Goal: Task Accomplishment & Management: Complete application form

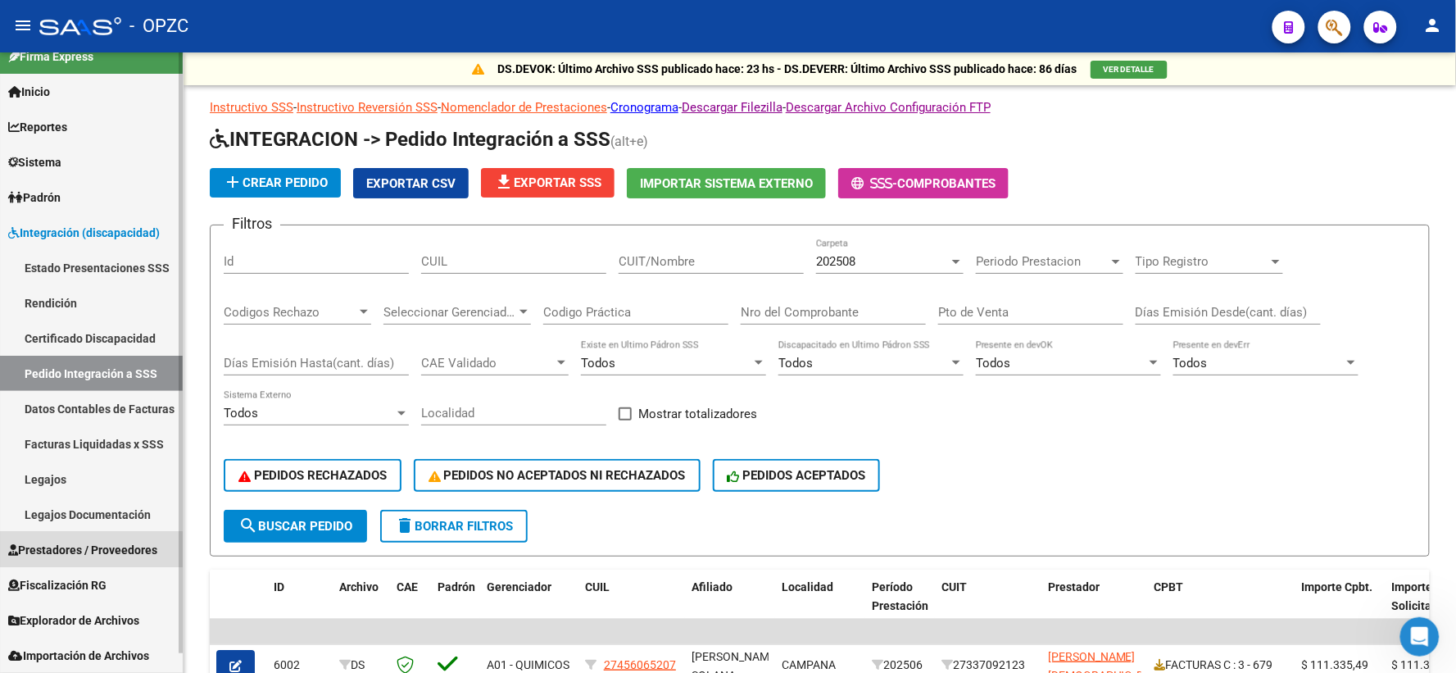
click at [64, 550] on span "Prestadores / Proveedores" at bounding box center [82, 550] width 149 height 18
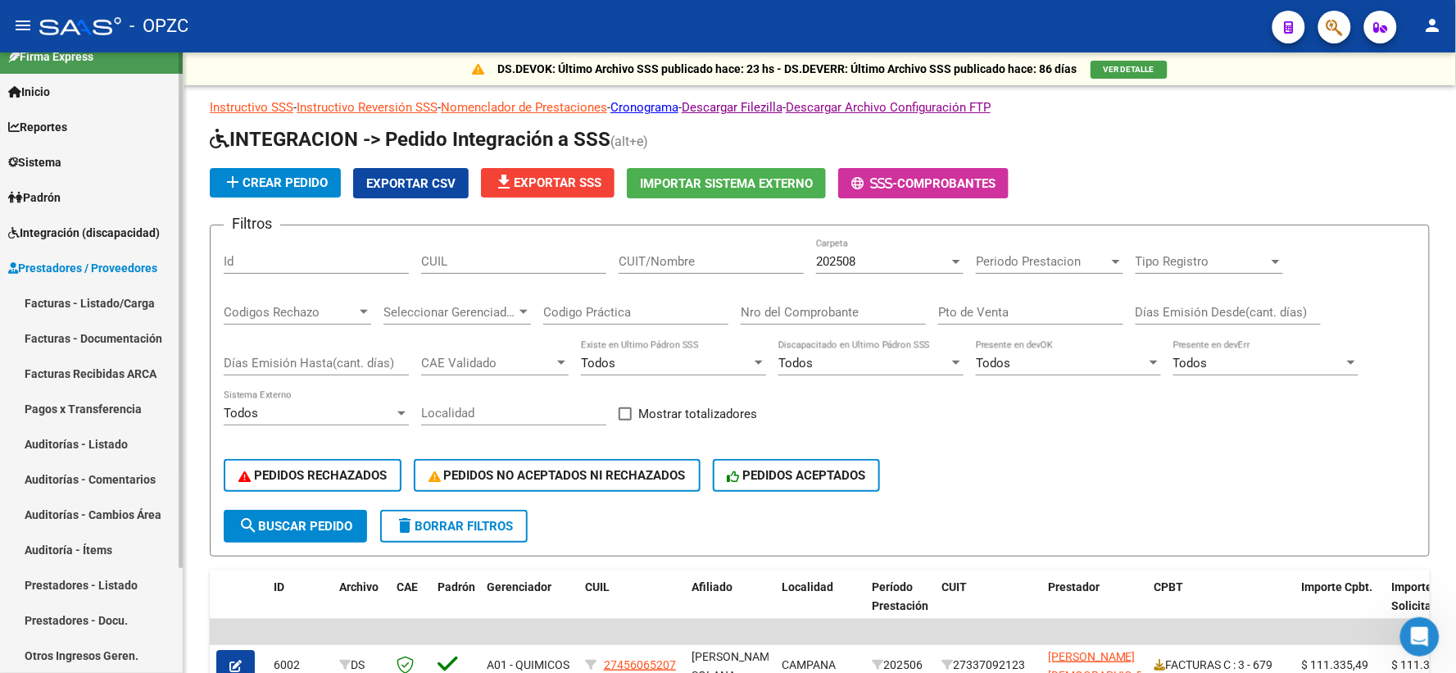
click at [102, 290] on link "Facturas - Listado/Carga" at bounding box center [91, 302] width 183 height 35
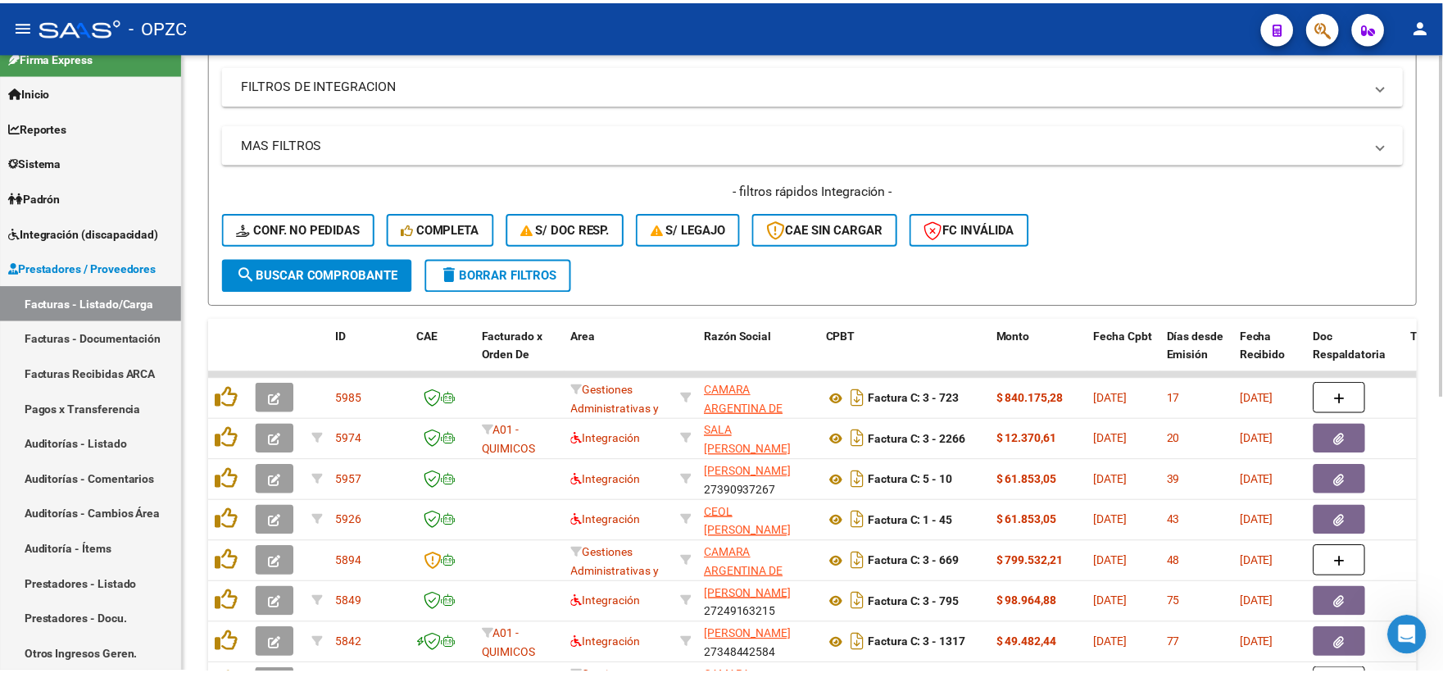
scroll to position [364, 0]
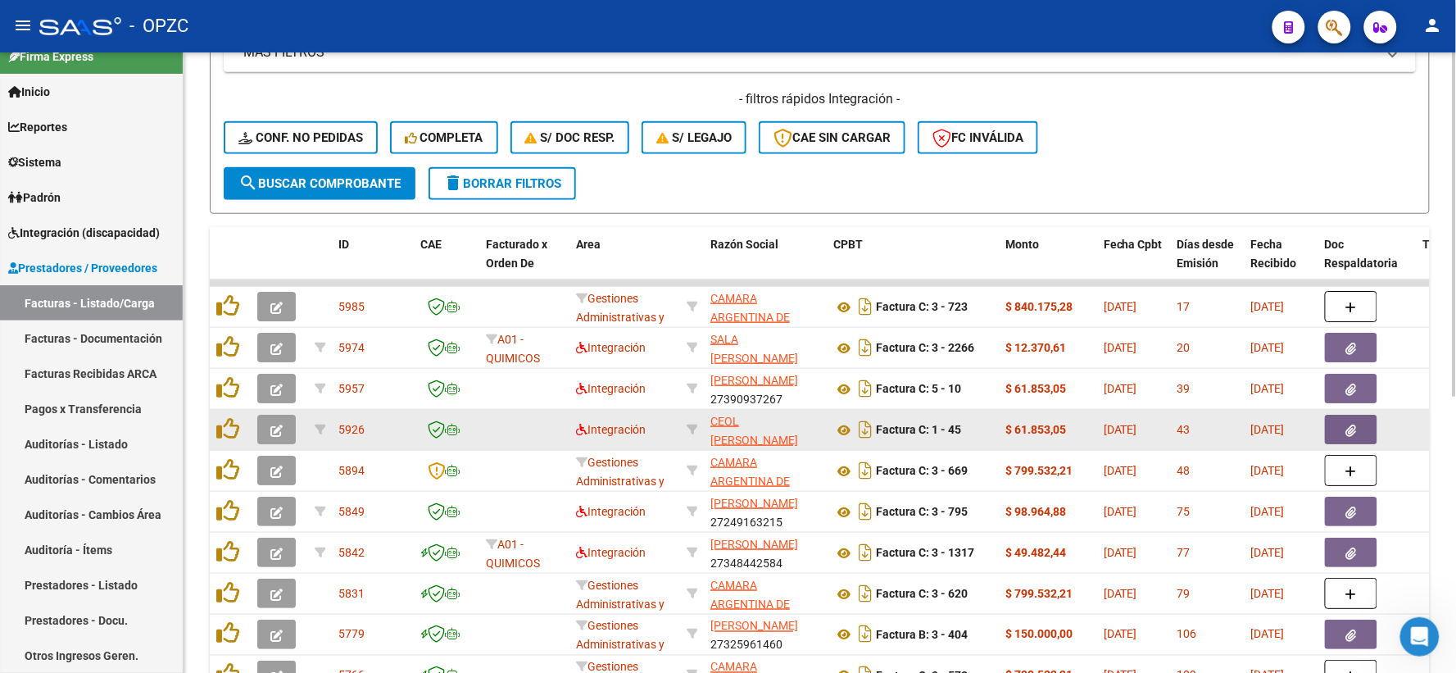
click at [274, 426] on icon "button" at bounding box center [276, 431] width 12 height 12
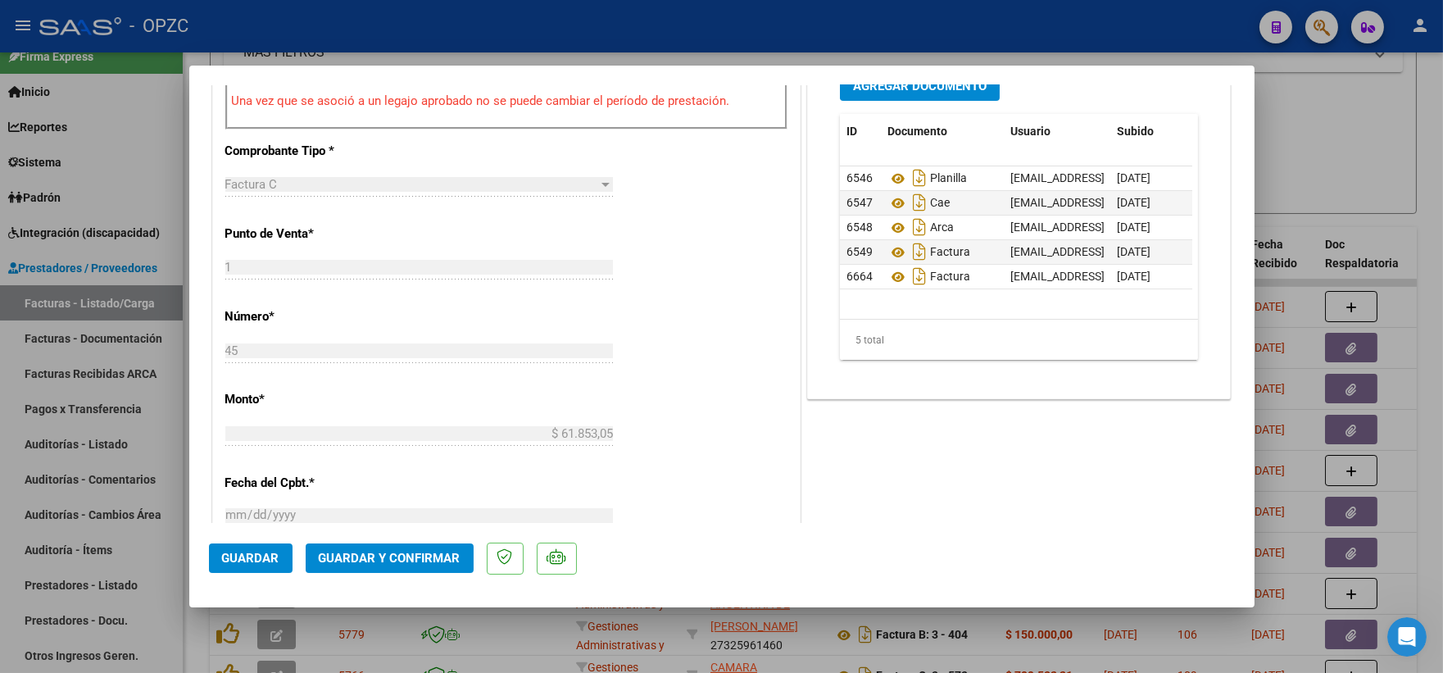
scroll to position [546, 0]
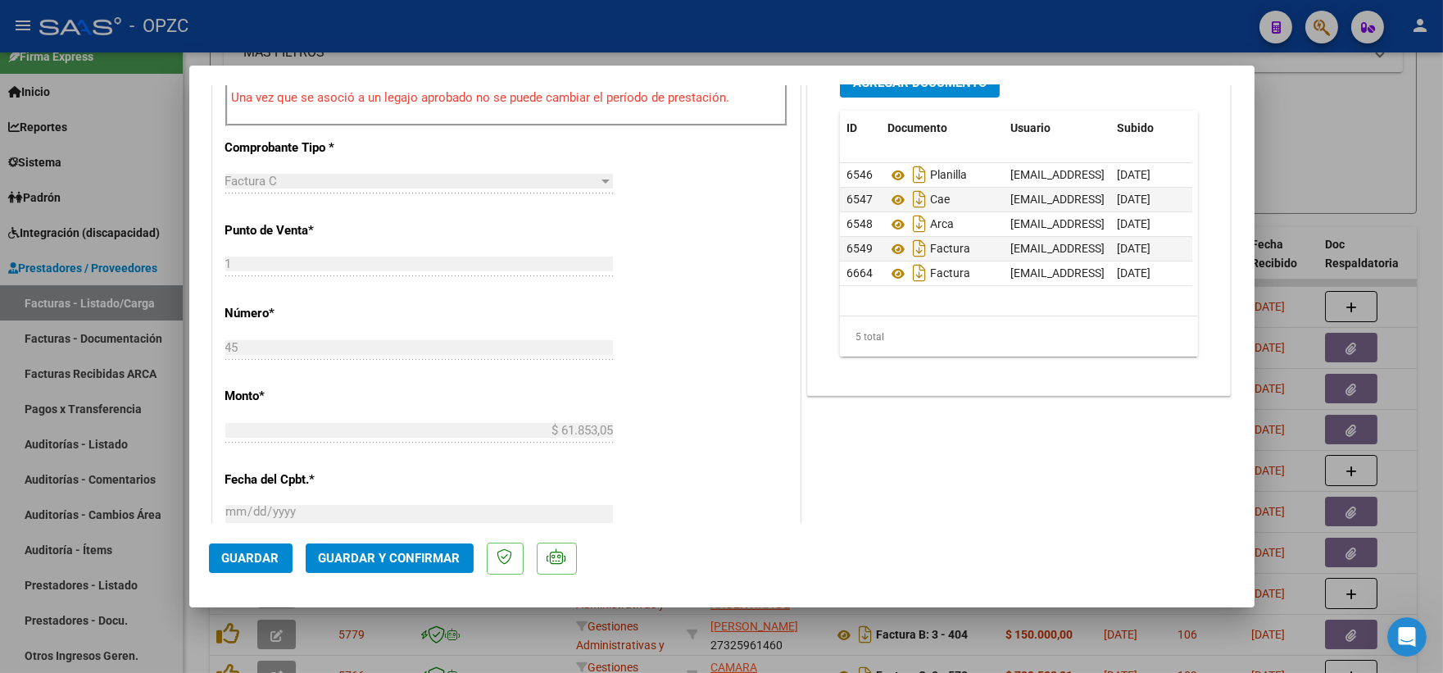
click at [1341, 193] on div at bounding box center [721, 336] width 1443 height 673
type input "$ 0,00"
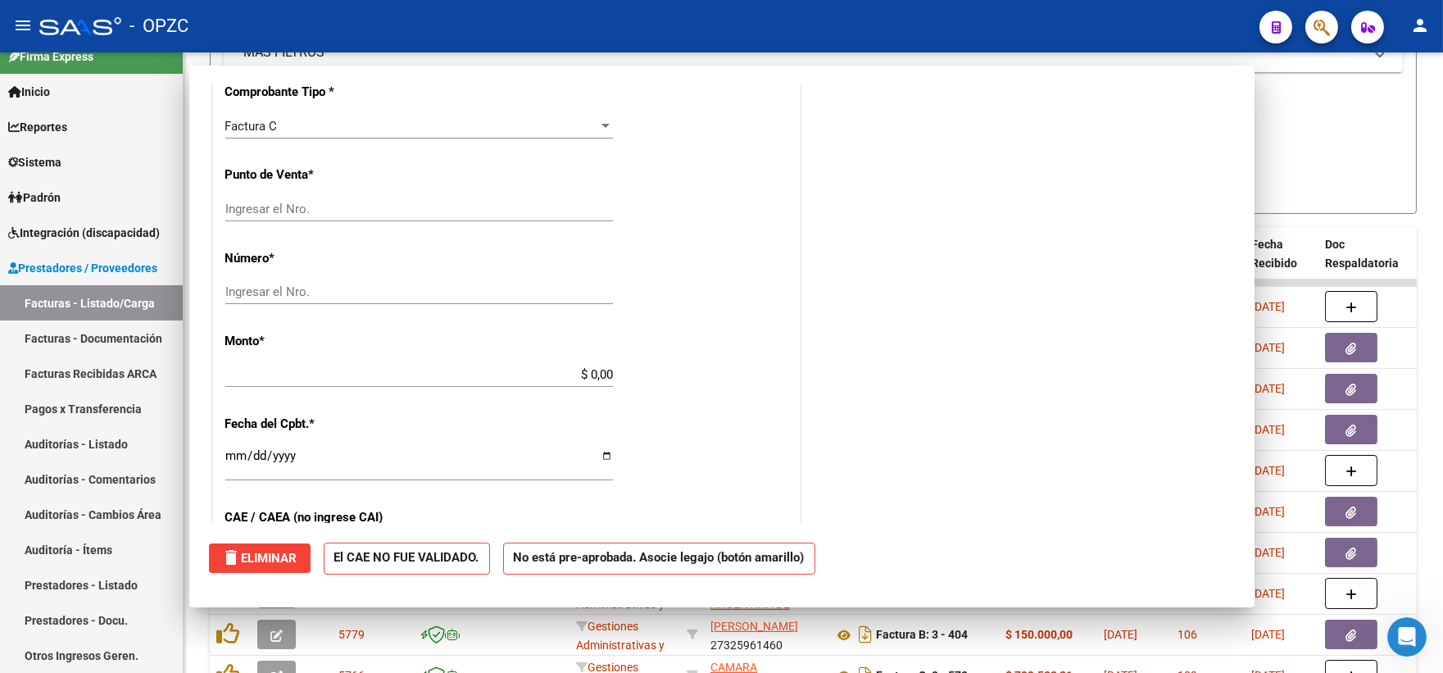
scroll to position [534, 0]
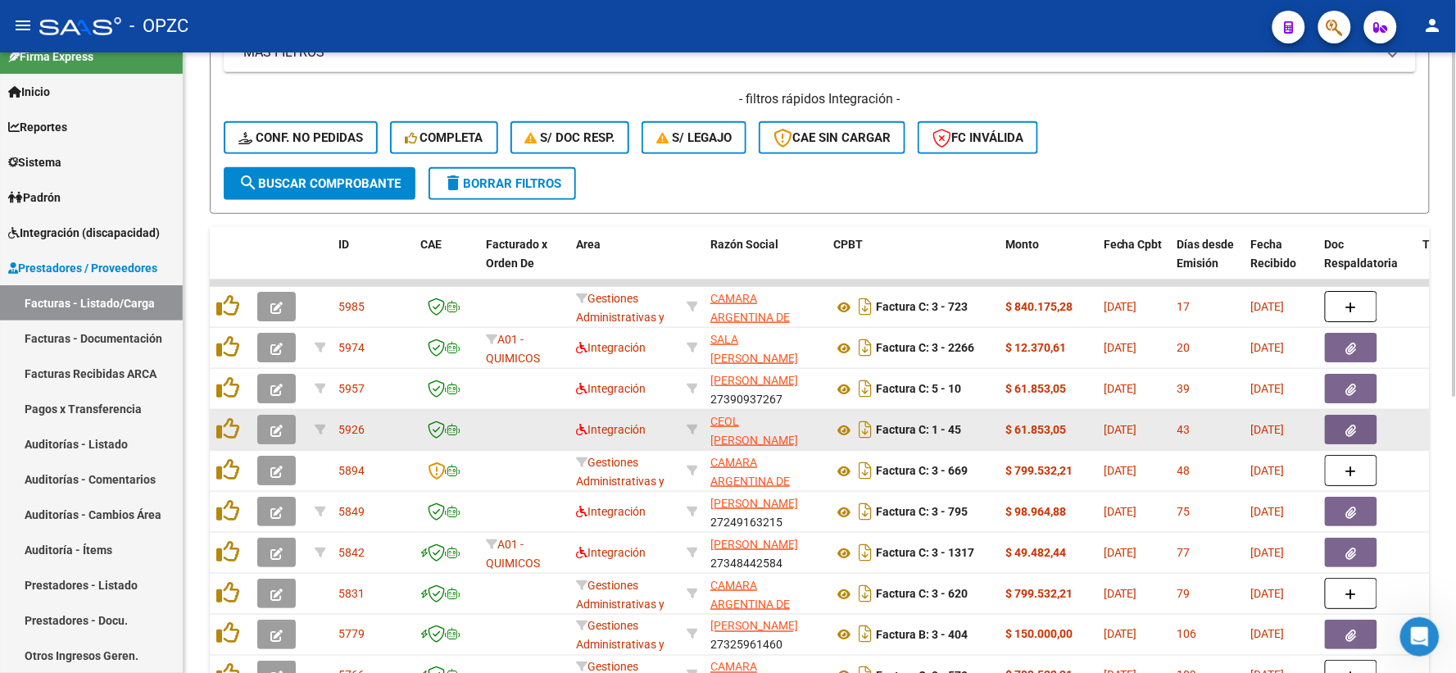
click at [263, 429] on button "button" at bounding box center [276, 430] width 39 height 30
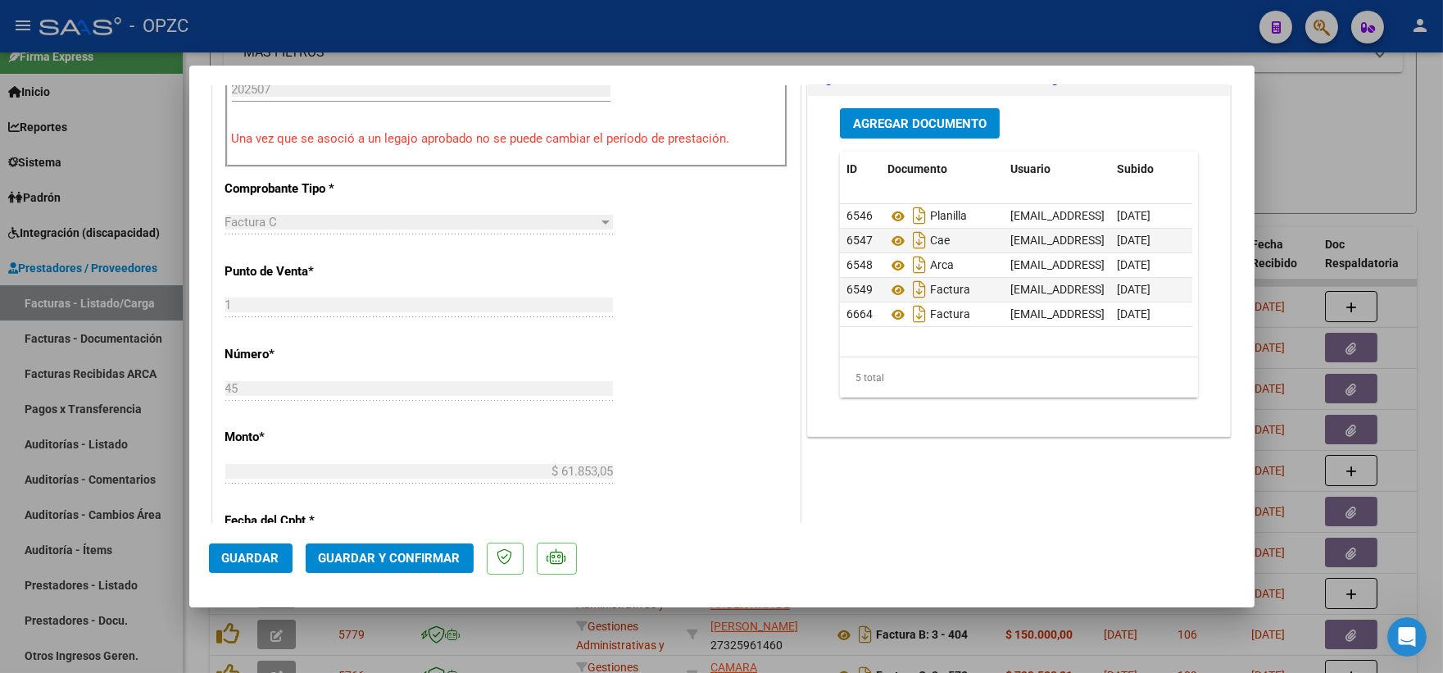
scroll to position [637, 0]
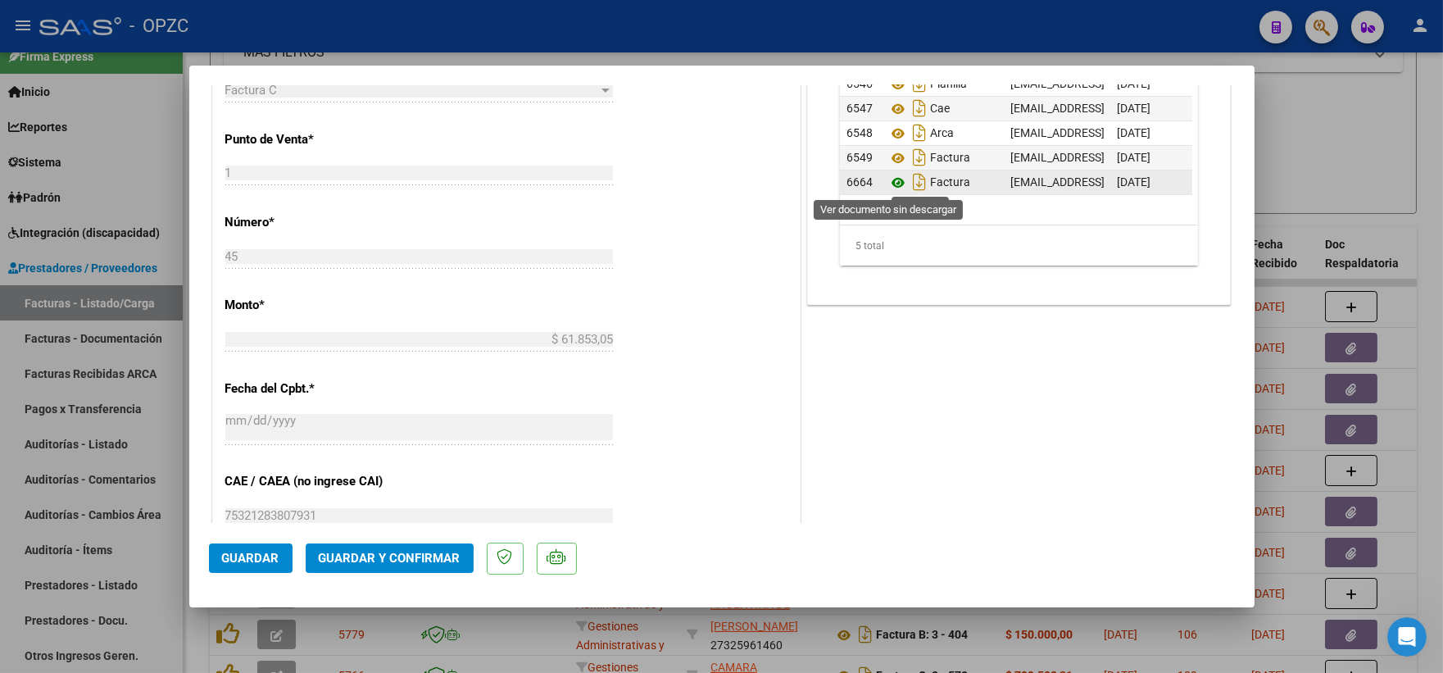
click at [890, 183] on icon at bounding box center [898, 183] width 21 height 20
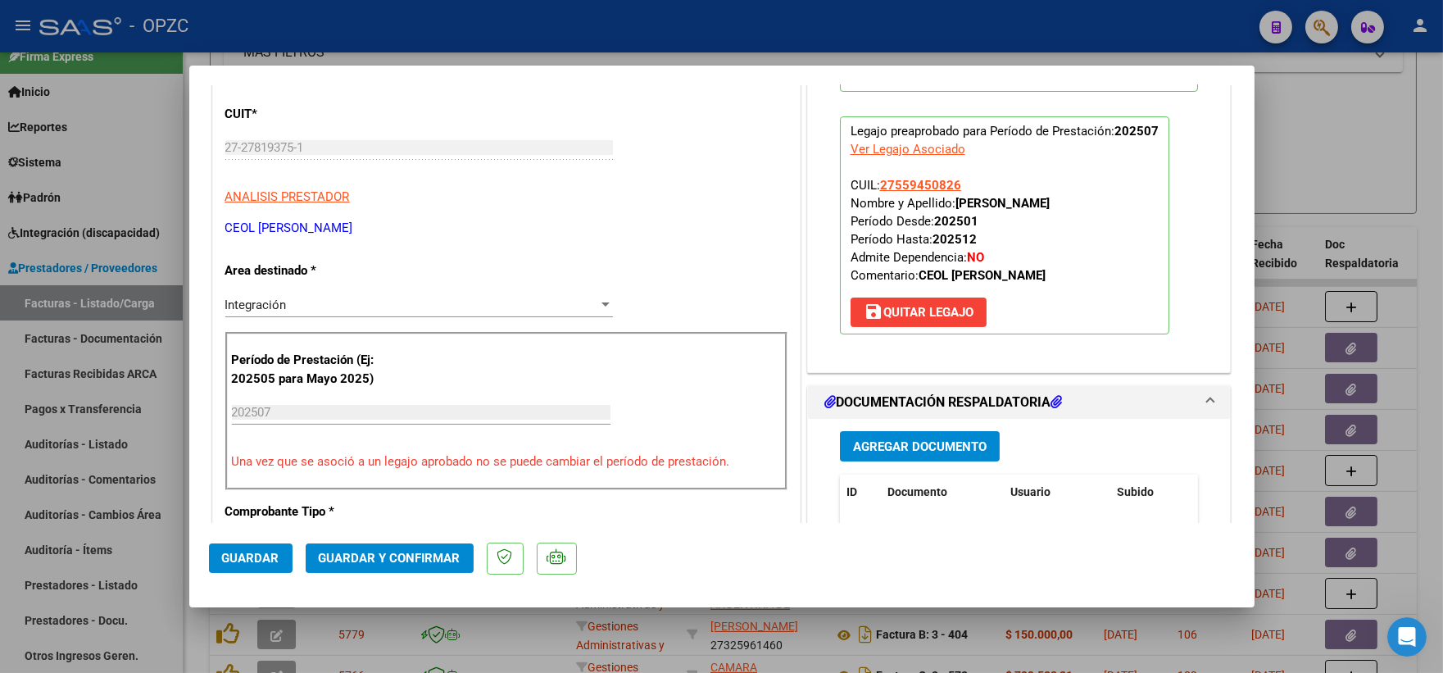
scroll to position [0, 0]
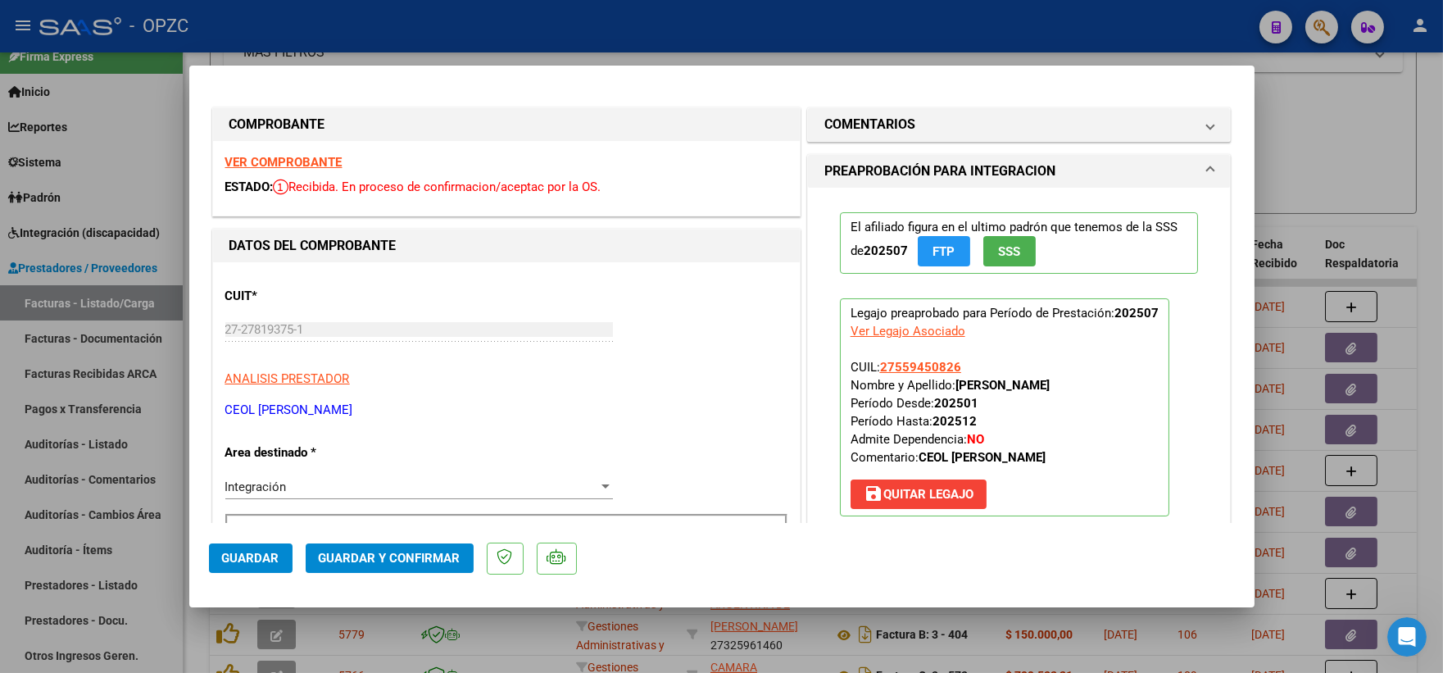
click at [290, 158] on strong "VER COMPROBANTE" at bounding box center [283, 162] width 117 height 15
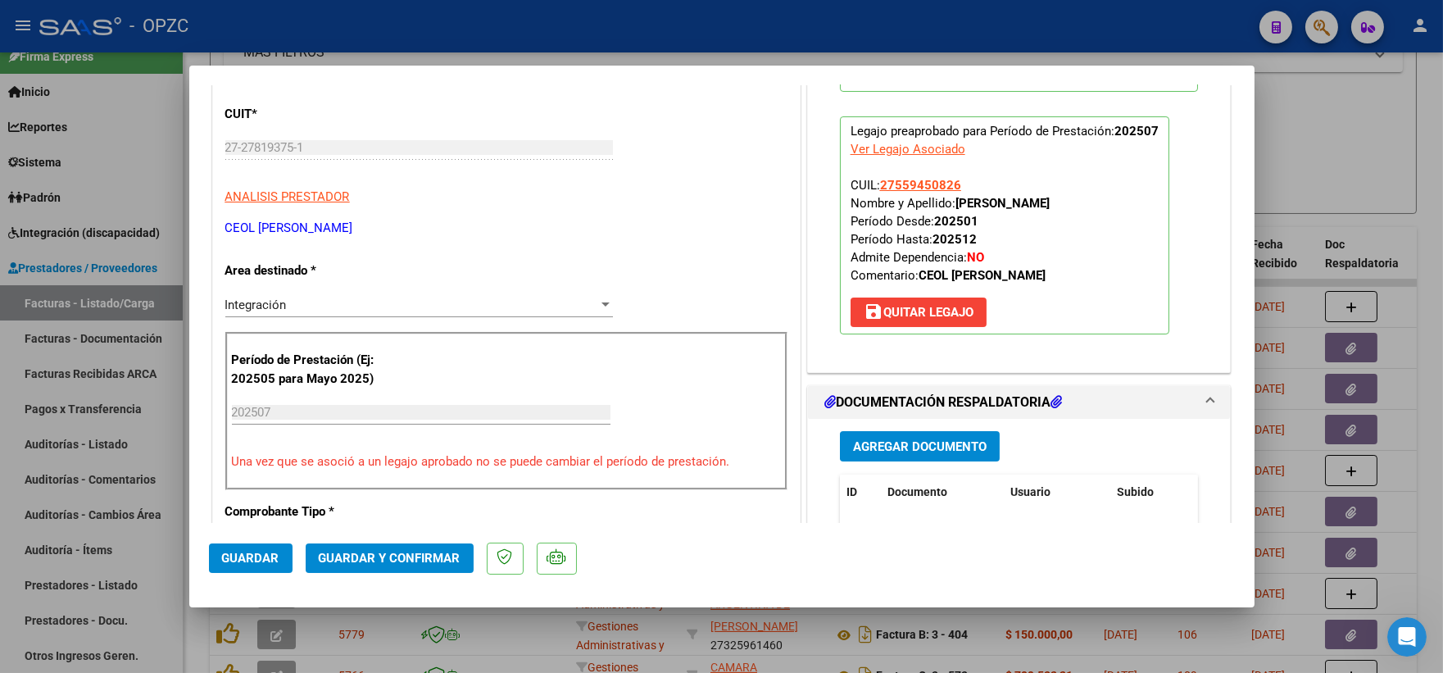
scroll to position [364, 0]
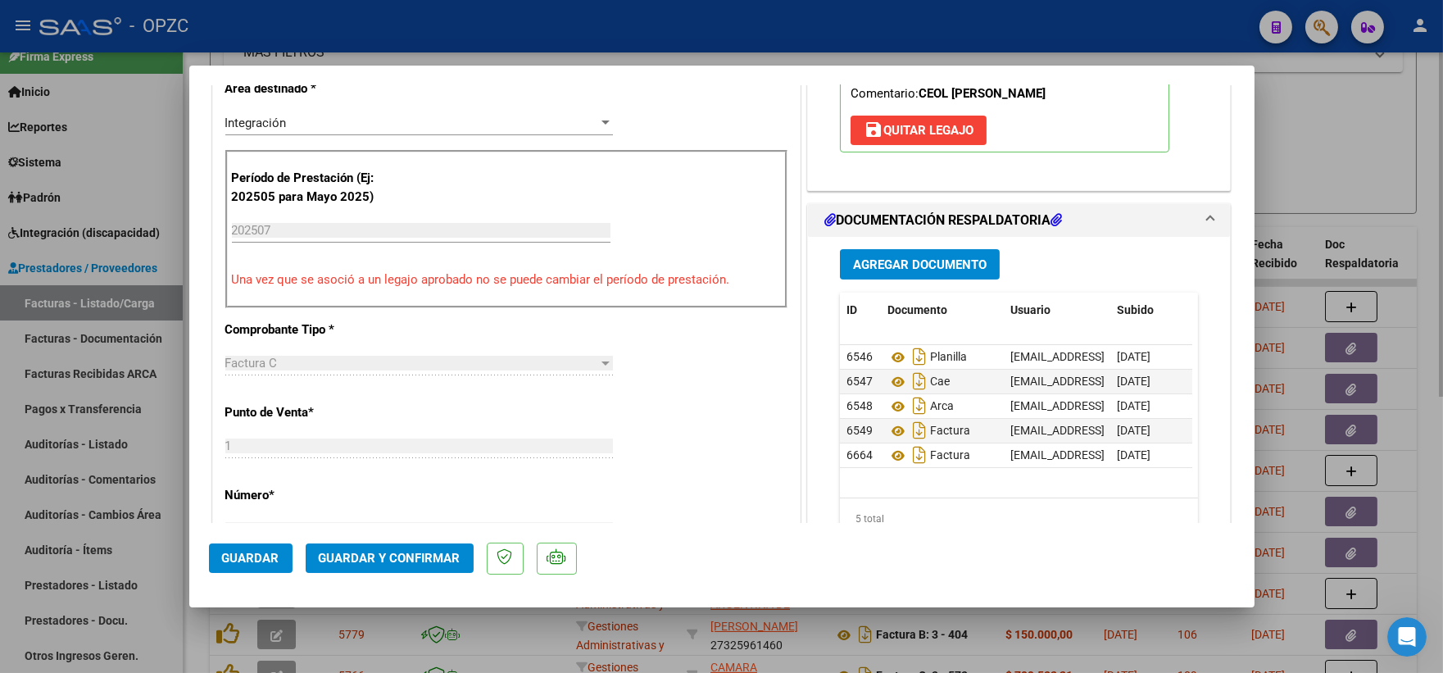
click at [1302, 129] on div at bounding box center [721, 336] width 1443 height 673
type input "$ 0,00"
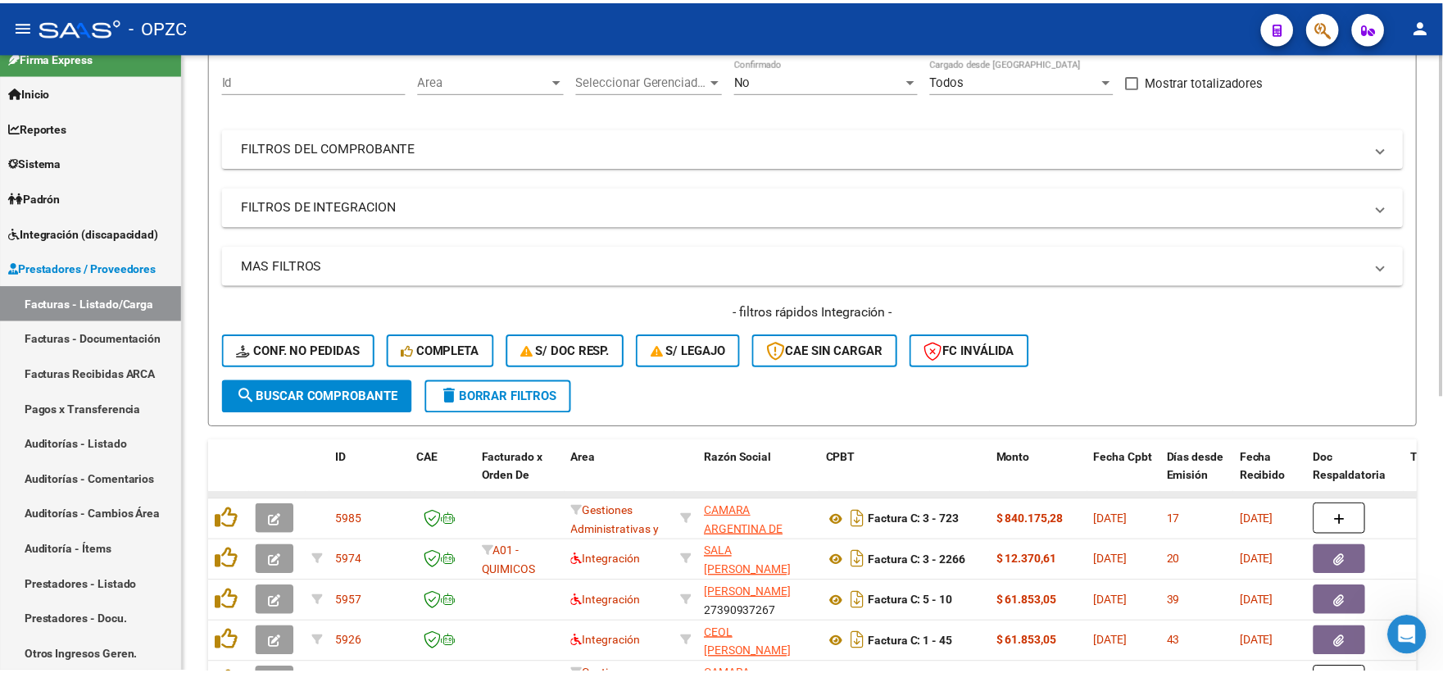
scroll to position [182, 0]
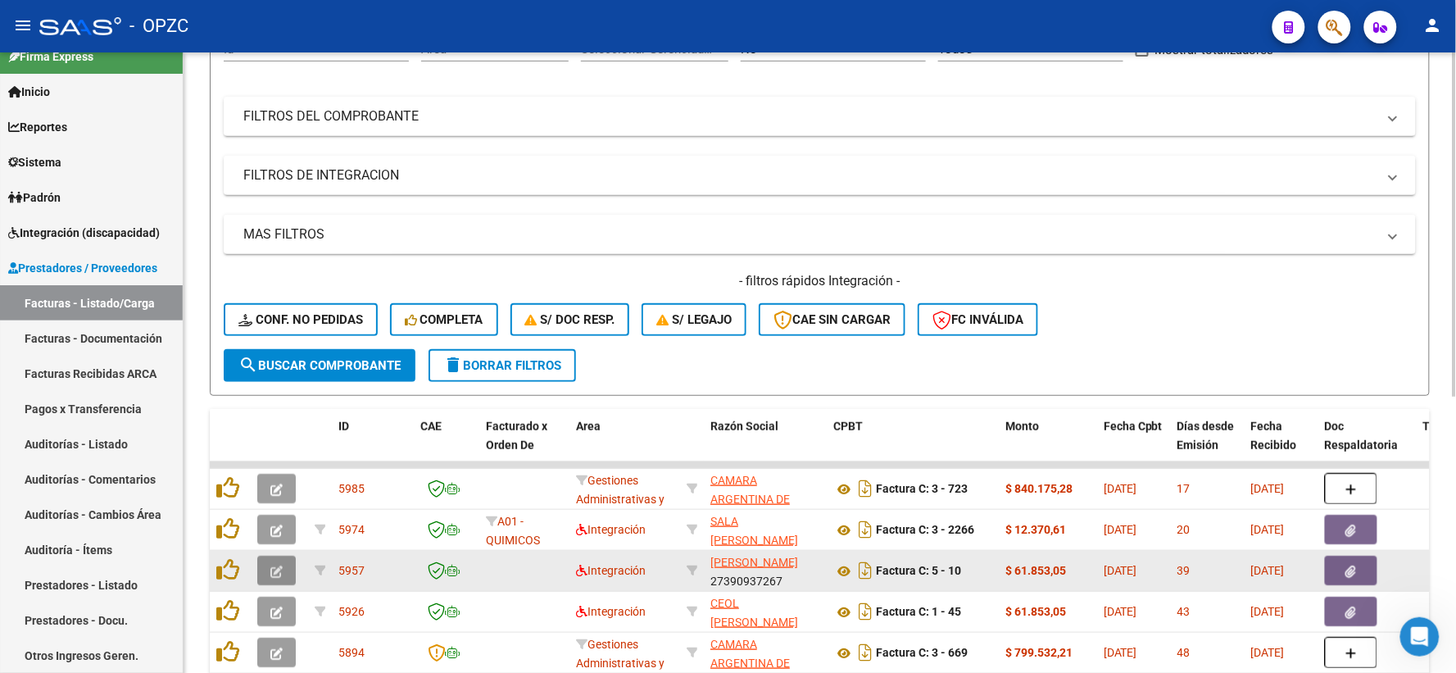
click at [277, 566] on icon "button" at bounding box center [276, 572] width 12 height 12
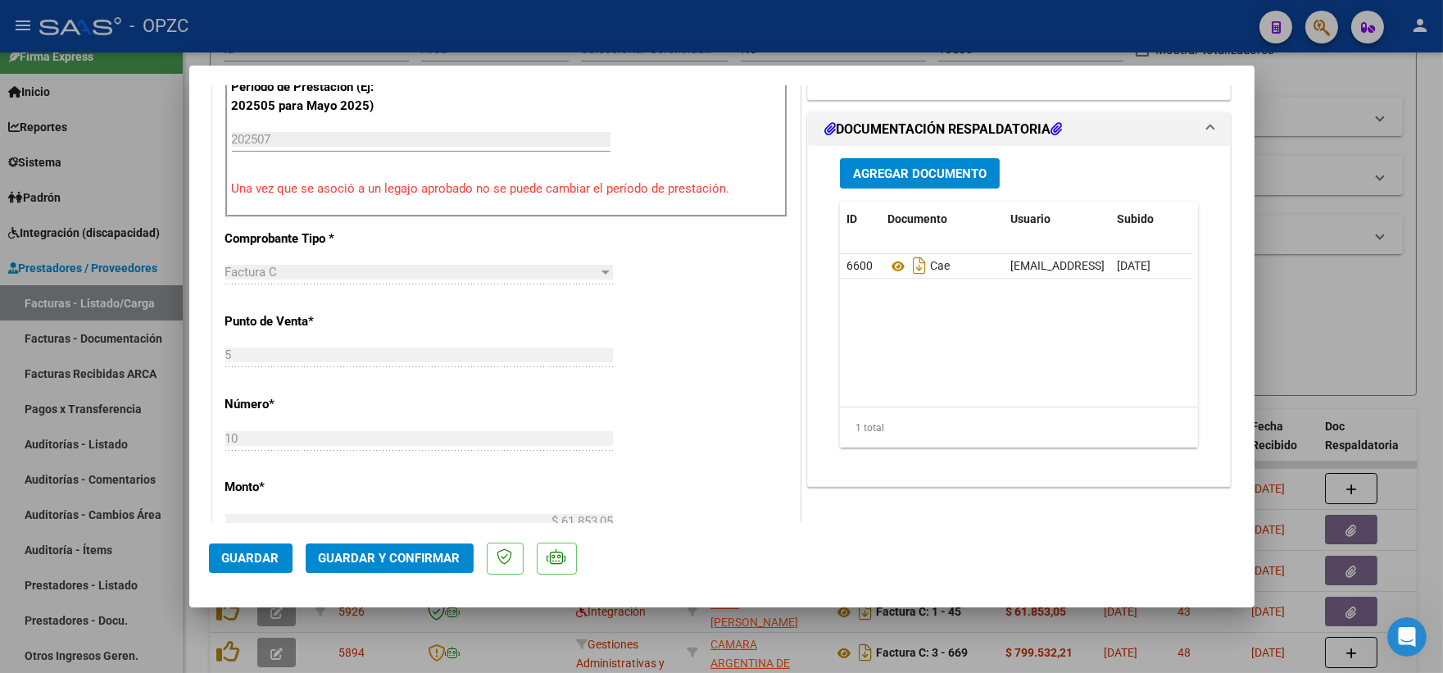
scroll to position [486, 0]
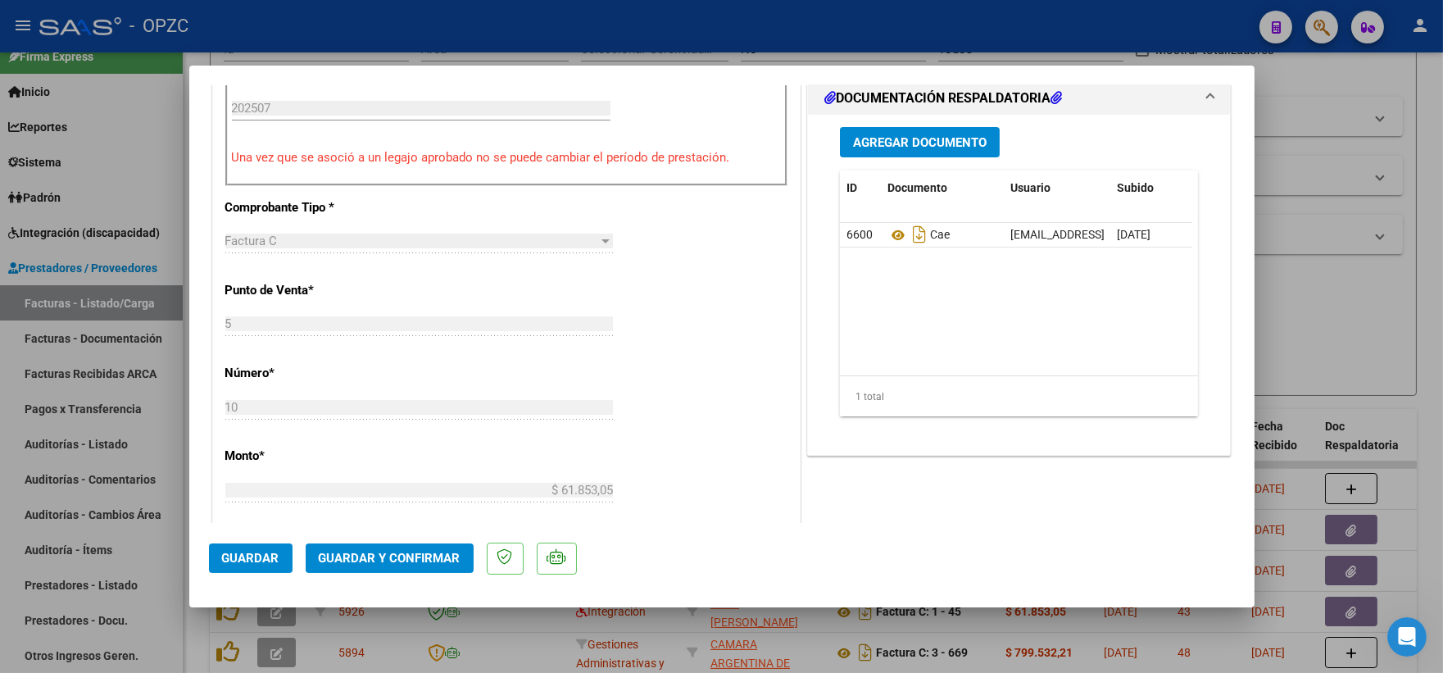
click at [1373, 318] on div at bounding box center [721, 336] width 1443 height 673
type input "$ 0,00"
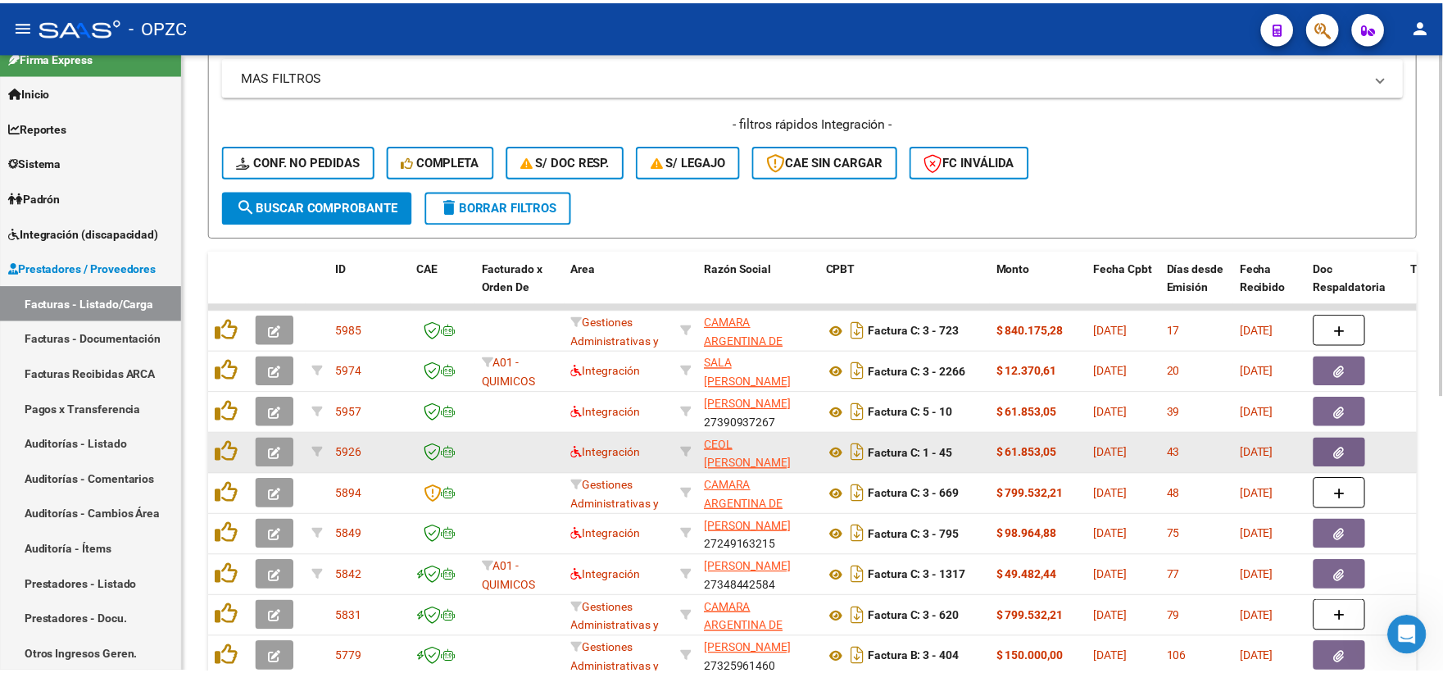
scroll to position [455, 0]
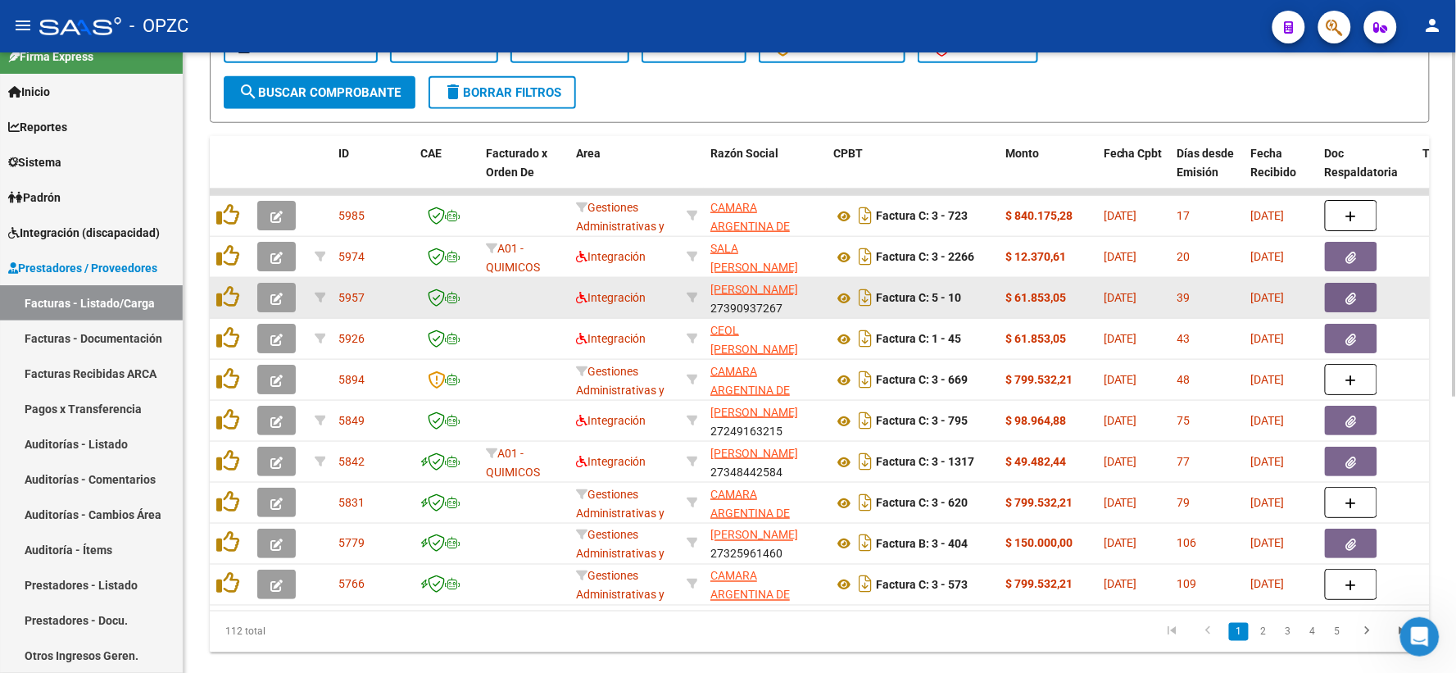
click at [268, 296] on button "button" at bounding box center [276, 298] width 39 height 30
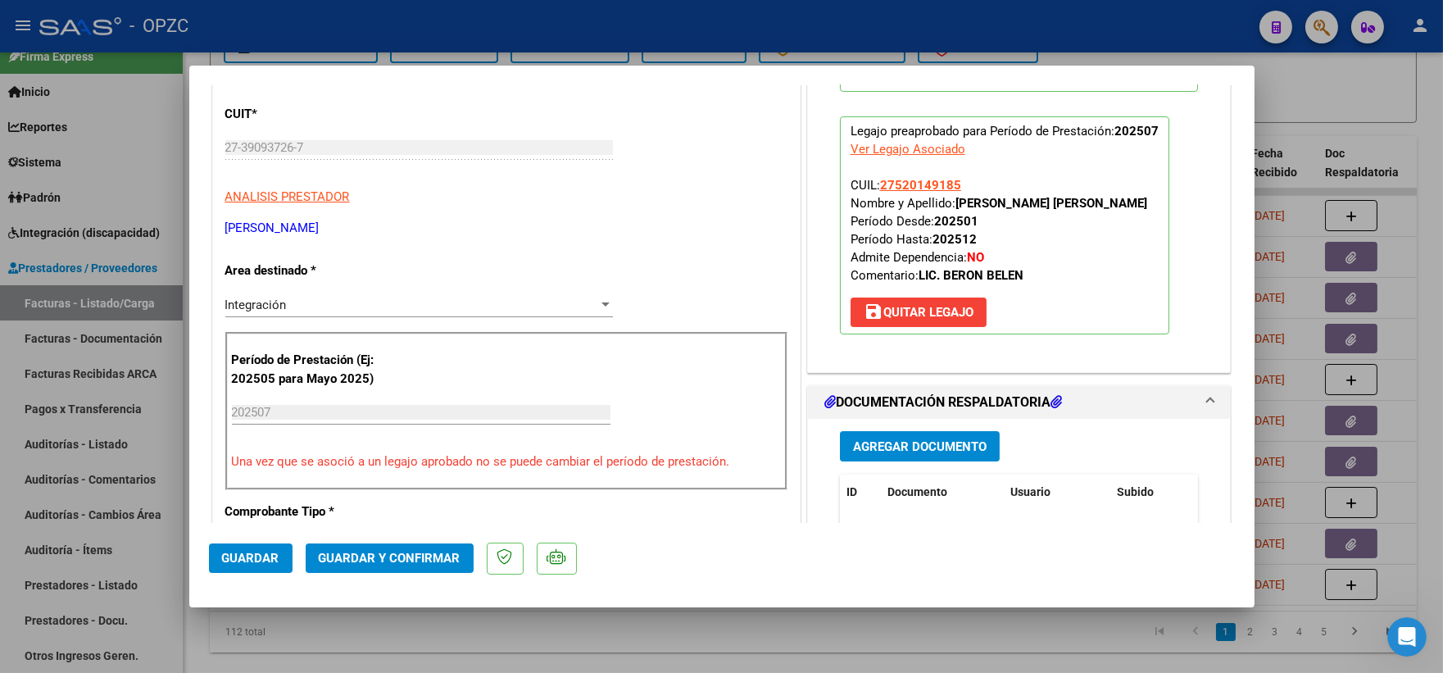
scroll to position [364, 0]
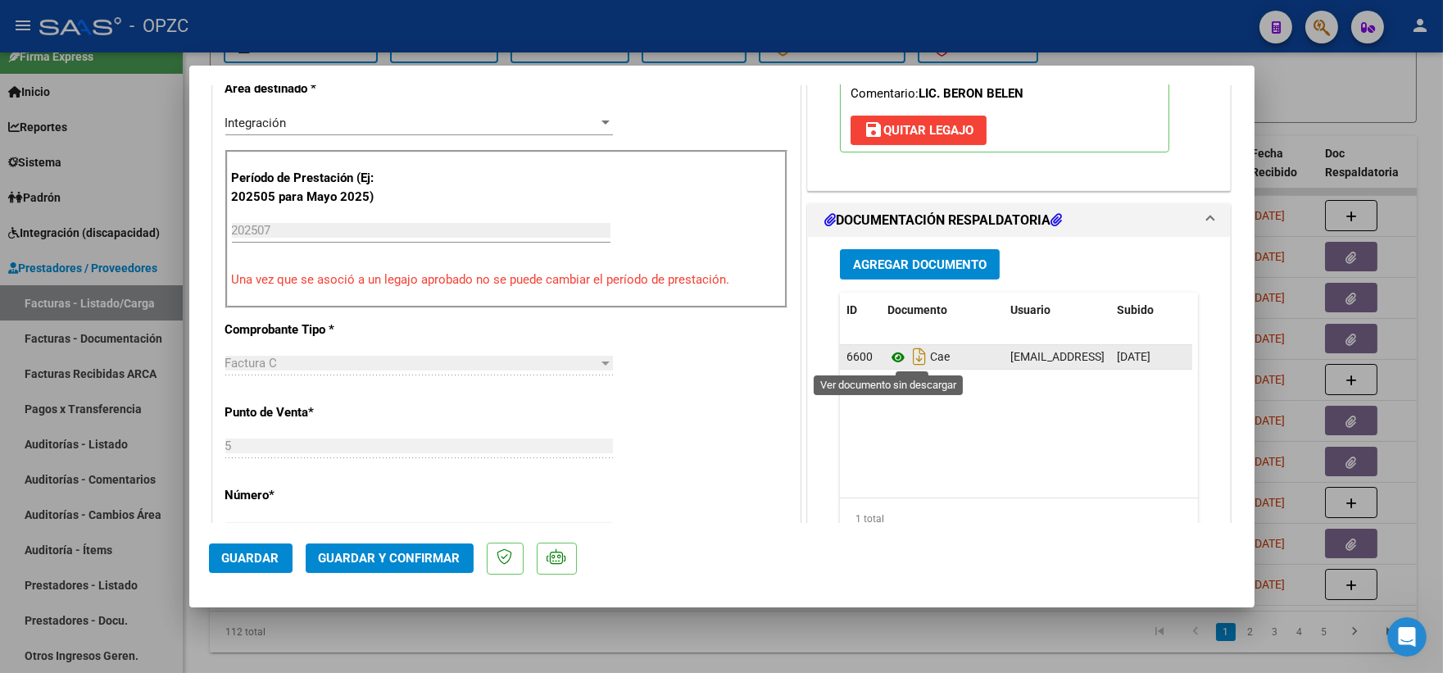
click at [888, 356] on icon at bounding box center [898, 358] width 21 height 20
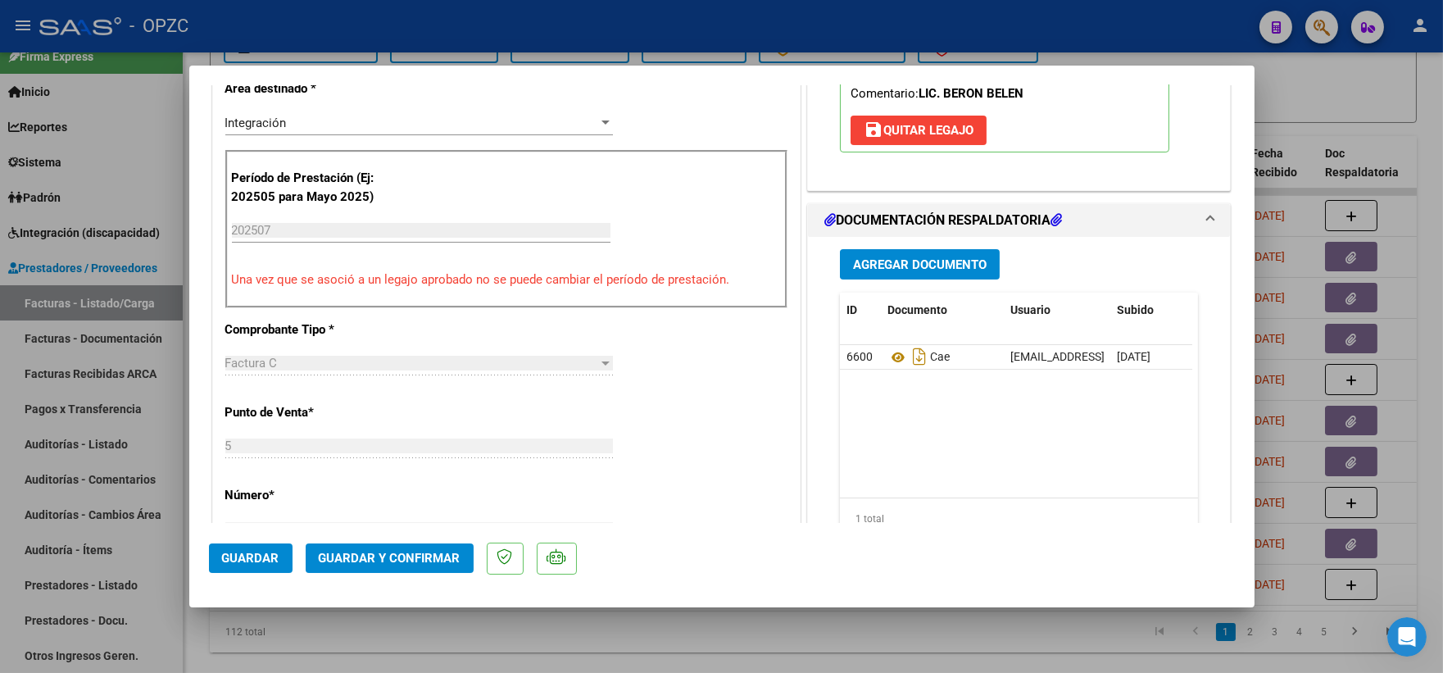
click at [1322, 87] on div at bounding box center [721, 336] width 1443 height 673
type input "$ 0,00"
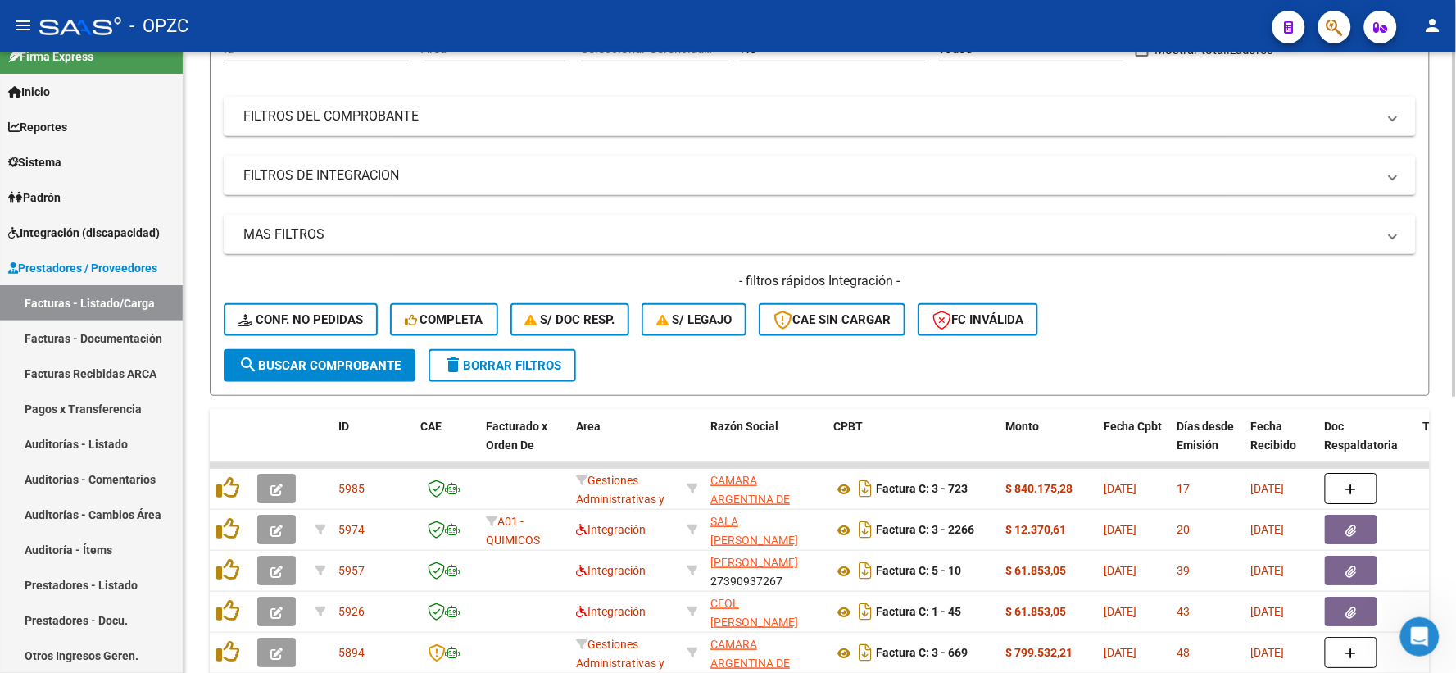
scroll to position [0, 0]
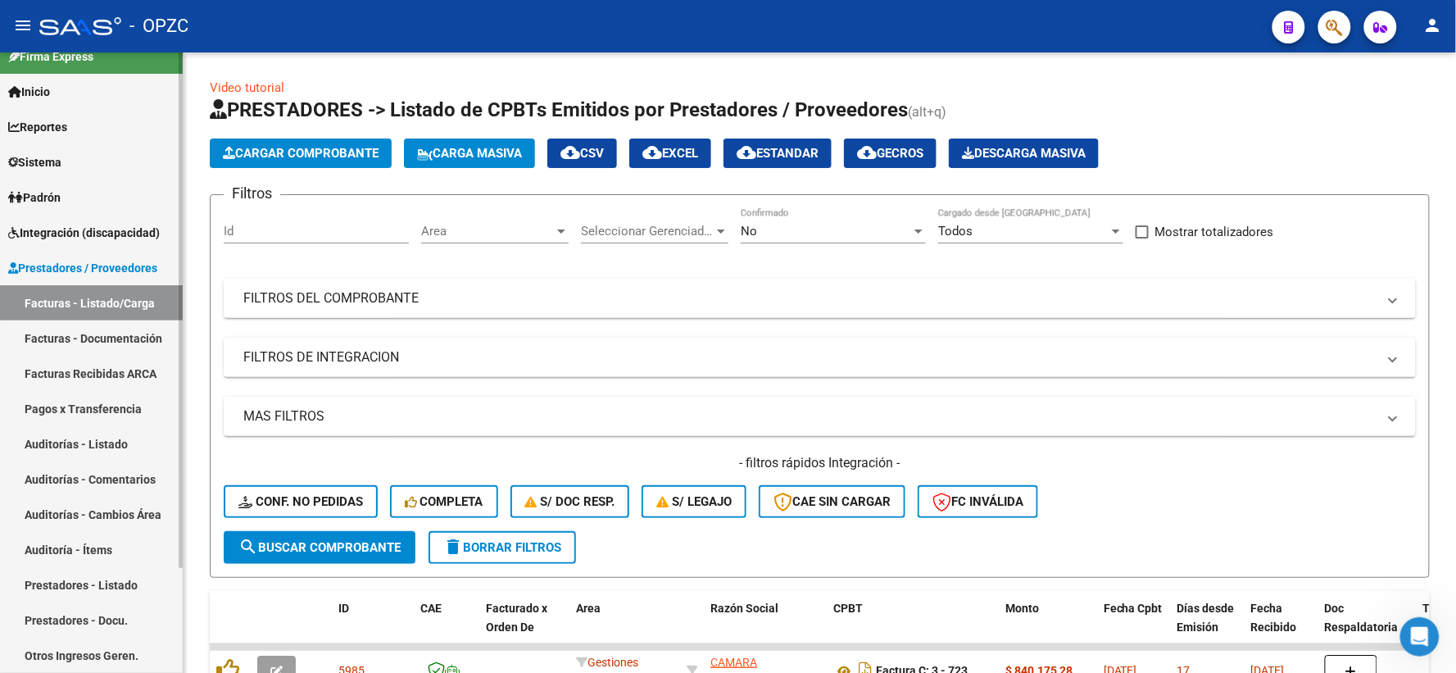
click at [78, 235] on span "Integración (discapacidad)" at bounding box center [84, 233] width 152 height 18
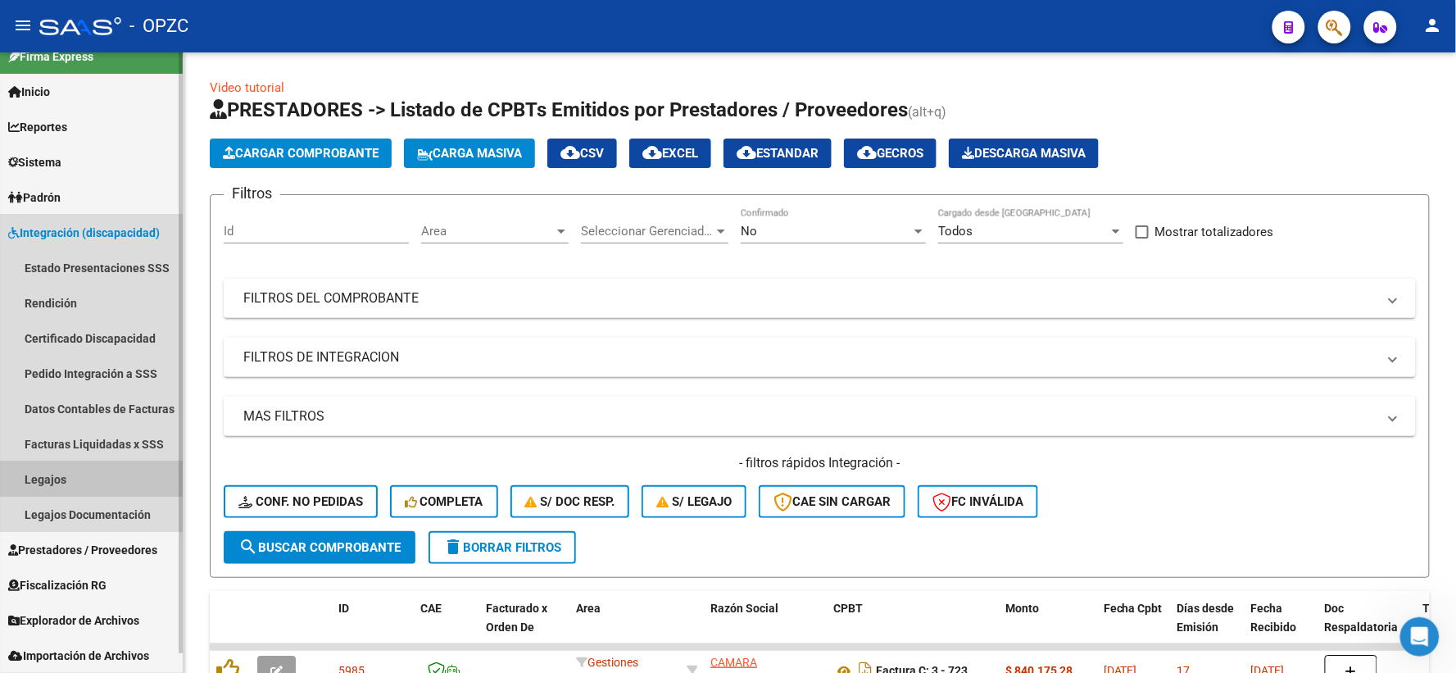
click at [75, 468] on link "Legajos" at bounding box center [91, 478] width 183 height 35
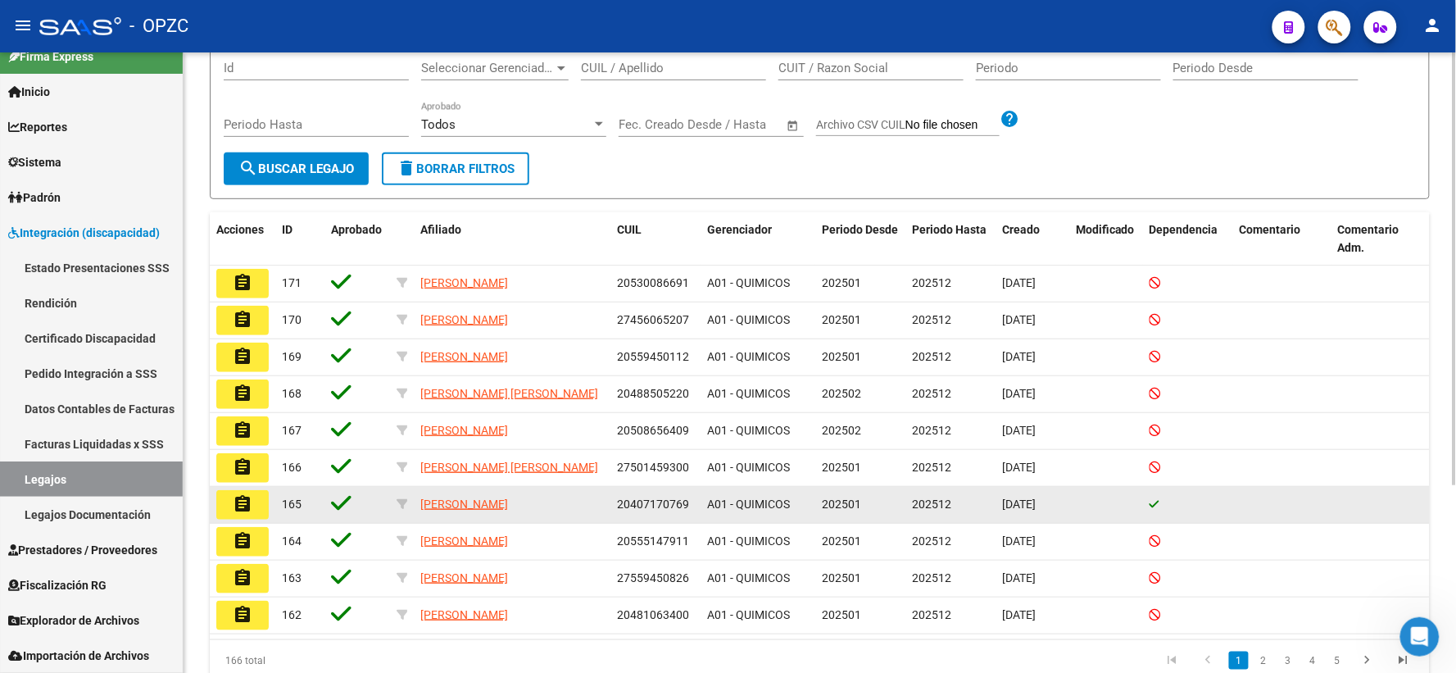
scroll to position [268, 0]
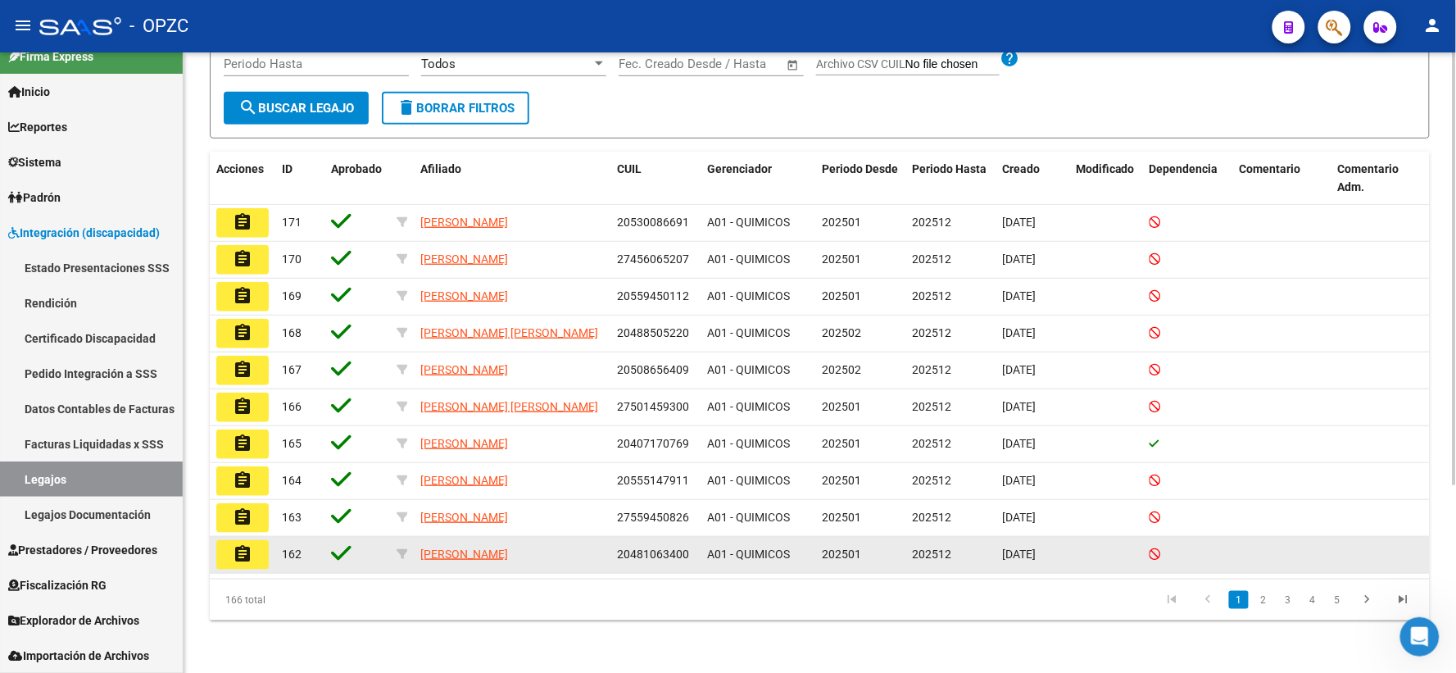
click at [243, 557] on mat-icon "assignment" at bounding box center [243, 554] width 20 height 20
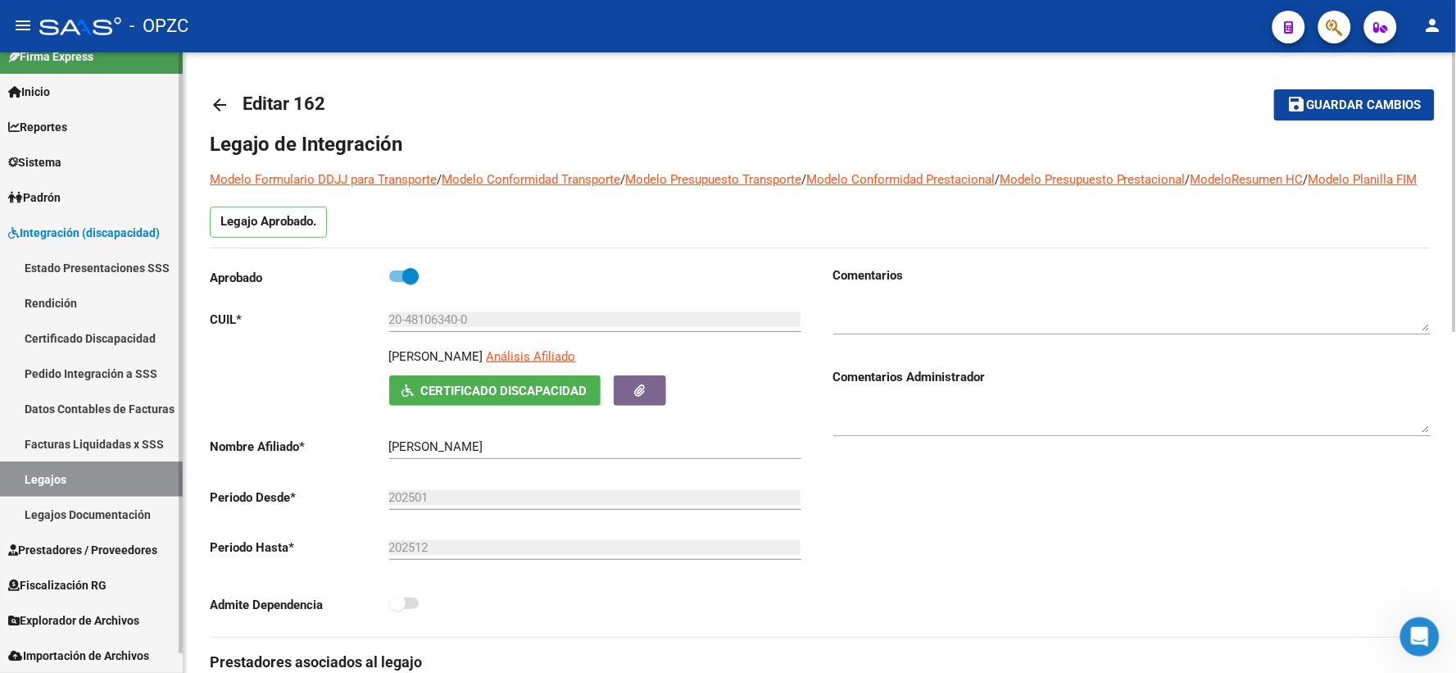
click at [56, 477] on link "Legajos" at bounding box center [91, 478] width 183 height 35
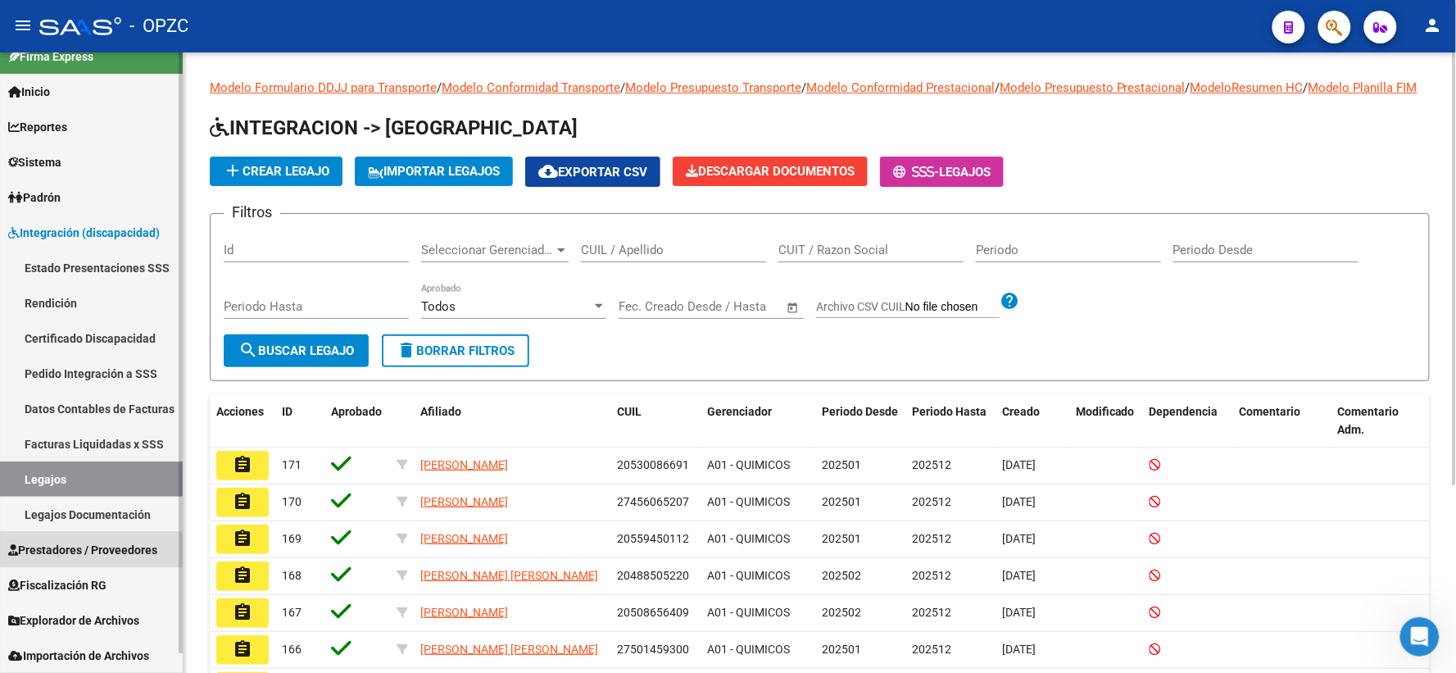
click at [93, 541] on span "Prestadores / Proveedores" at bounding box center [82, 550] width 149 height 18
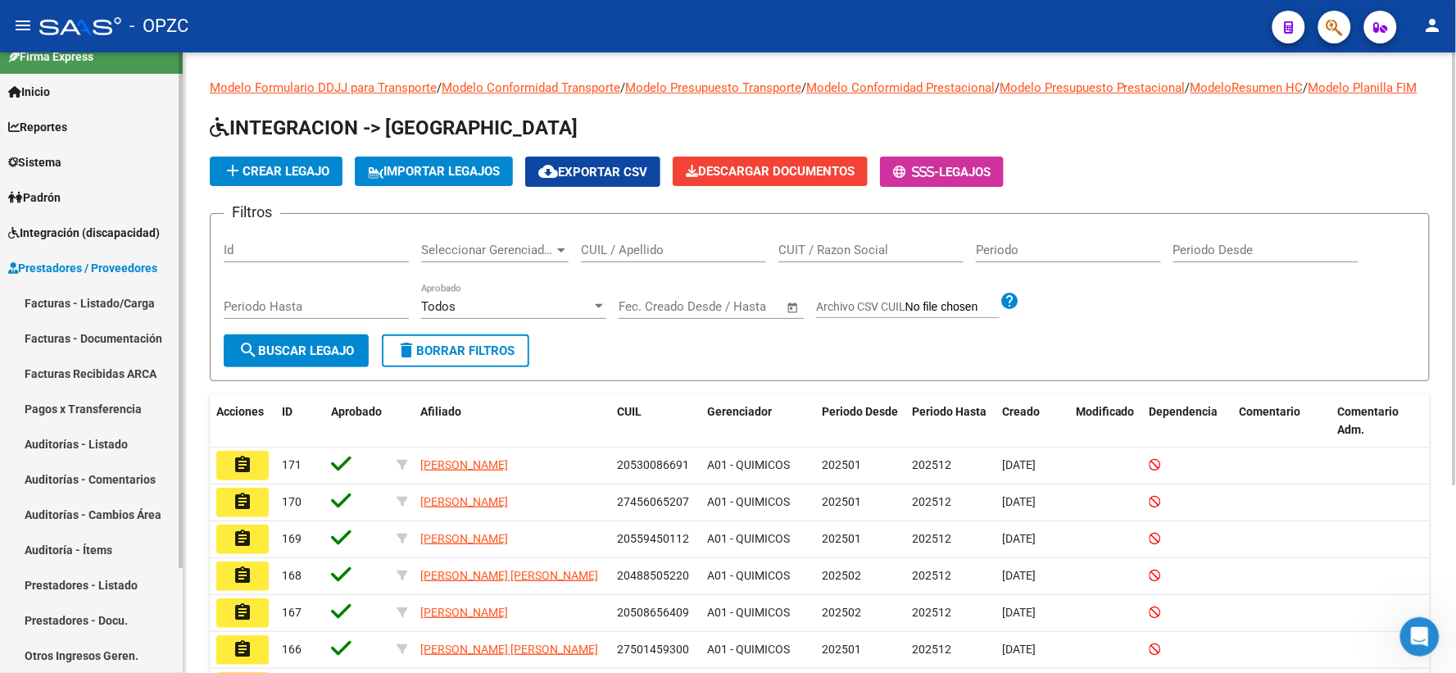
click at [92, 301] on link "Facturas - Listado/Carga" at bounding box center [91, 302] width 183 height 35
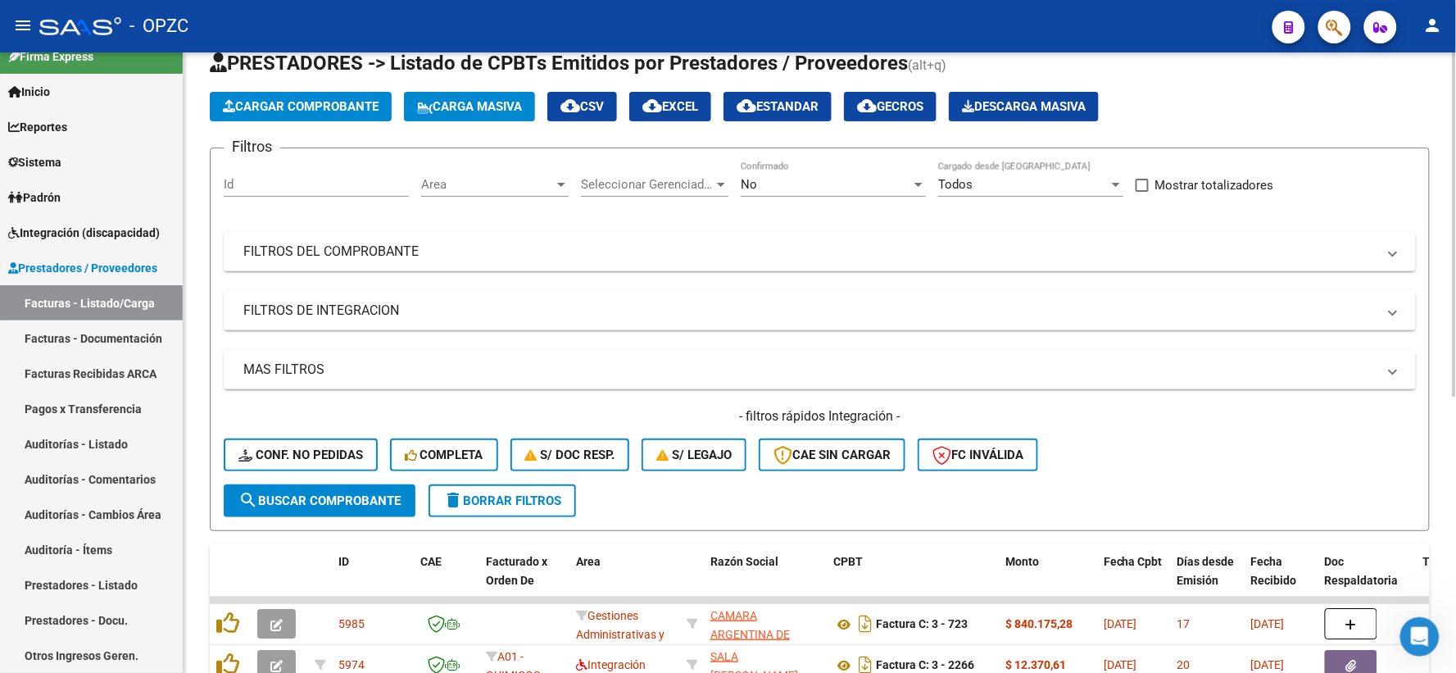
scroll to position [43, 0]
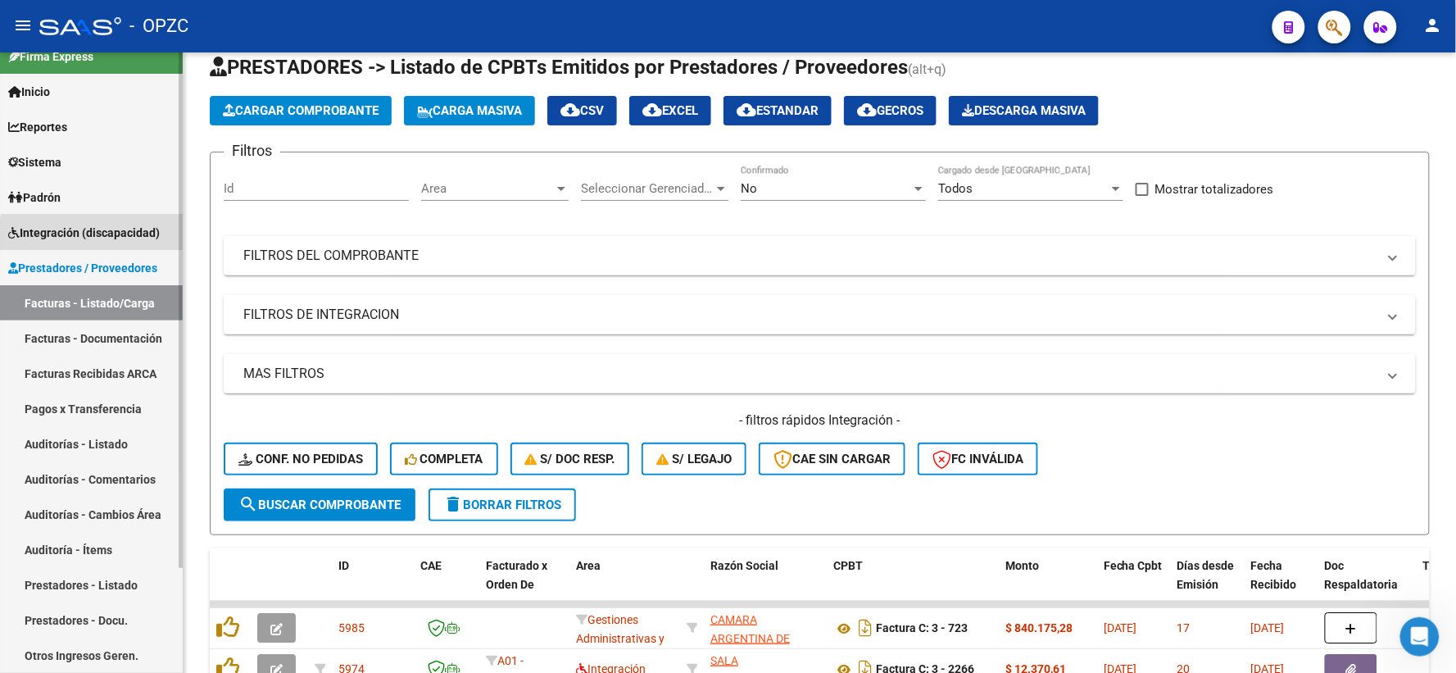
click at [143, 239] on span "Integración (discapacidad)" at bounding box center [84, 233] width 152 height 18
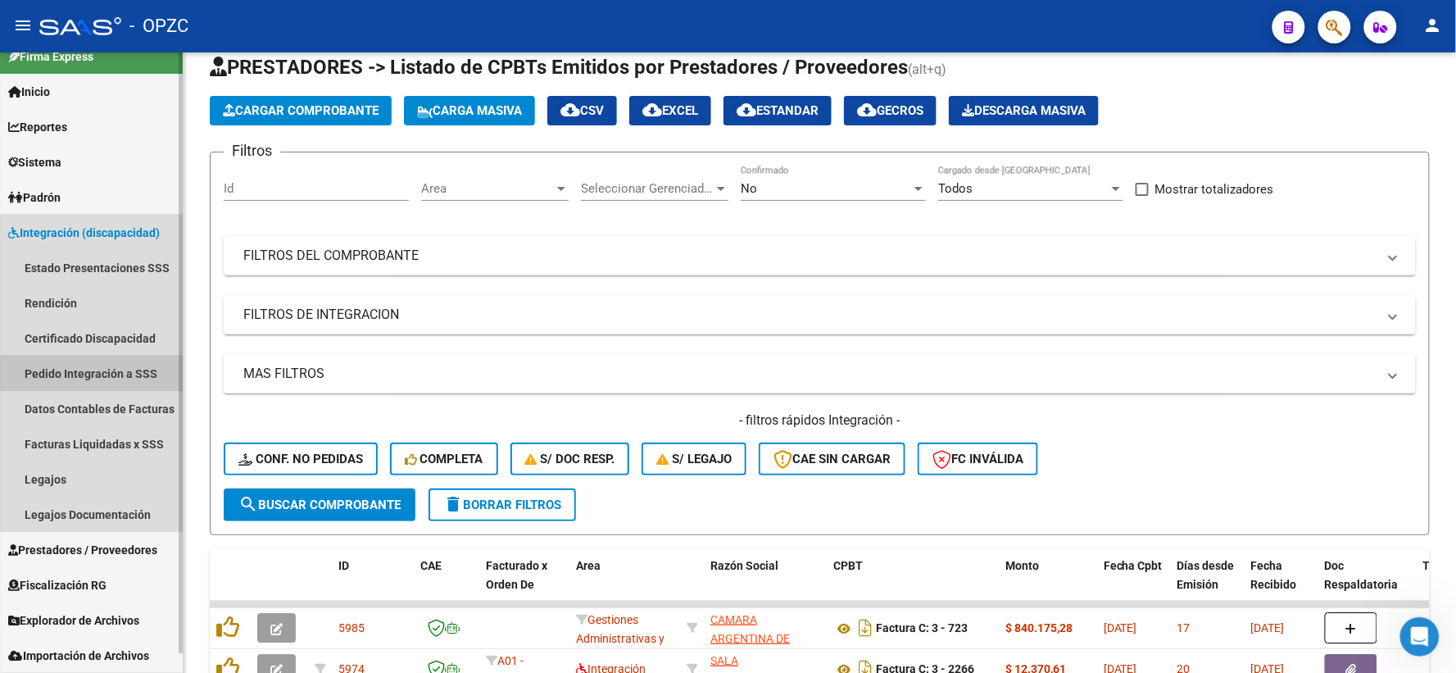
click at [124, 379] on link "Pedido Integración a SSS" at bounding box center [91, 373] width 183 height 35
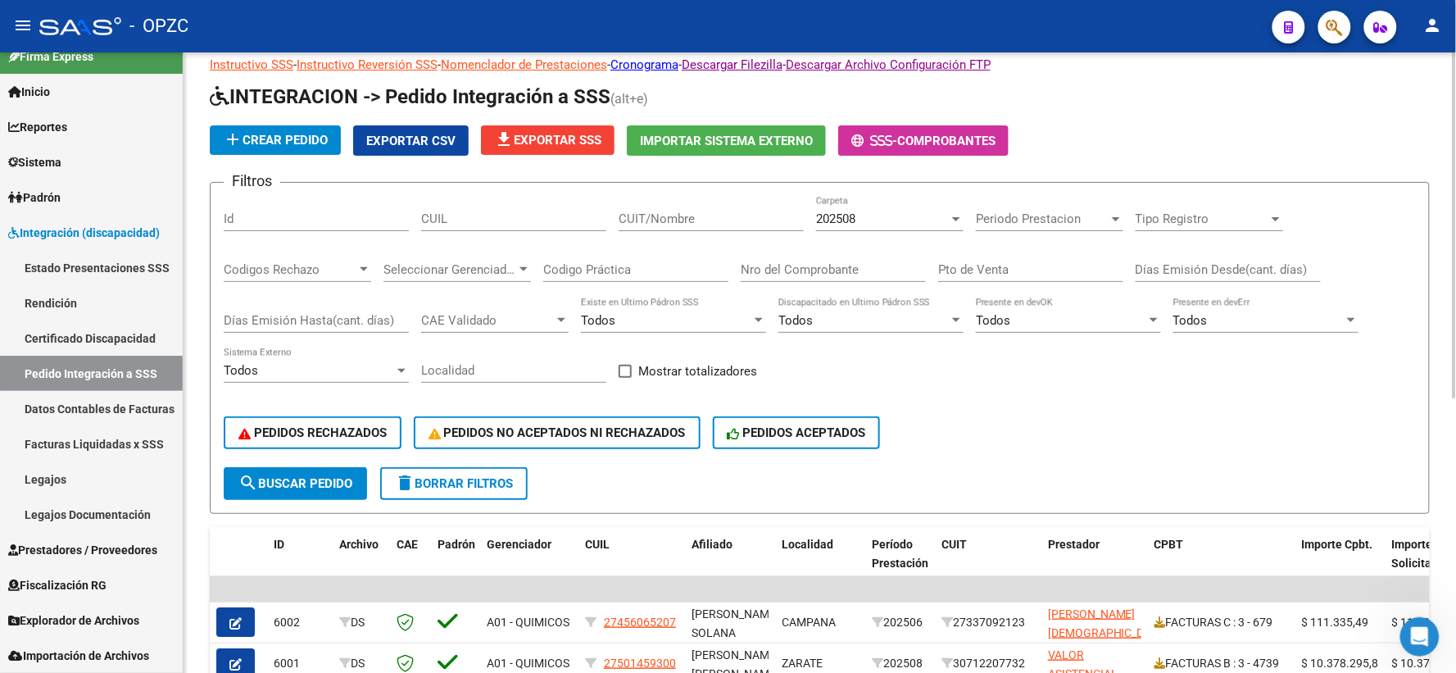
click at [931, 227] on div "202508 Carpeta" at bounding box center [890, 213] width 148 height 35
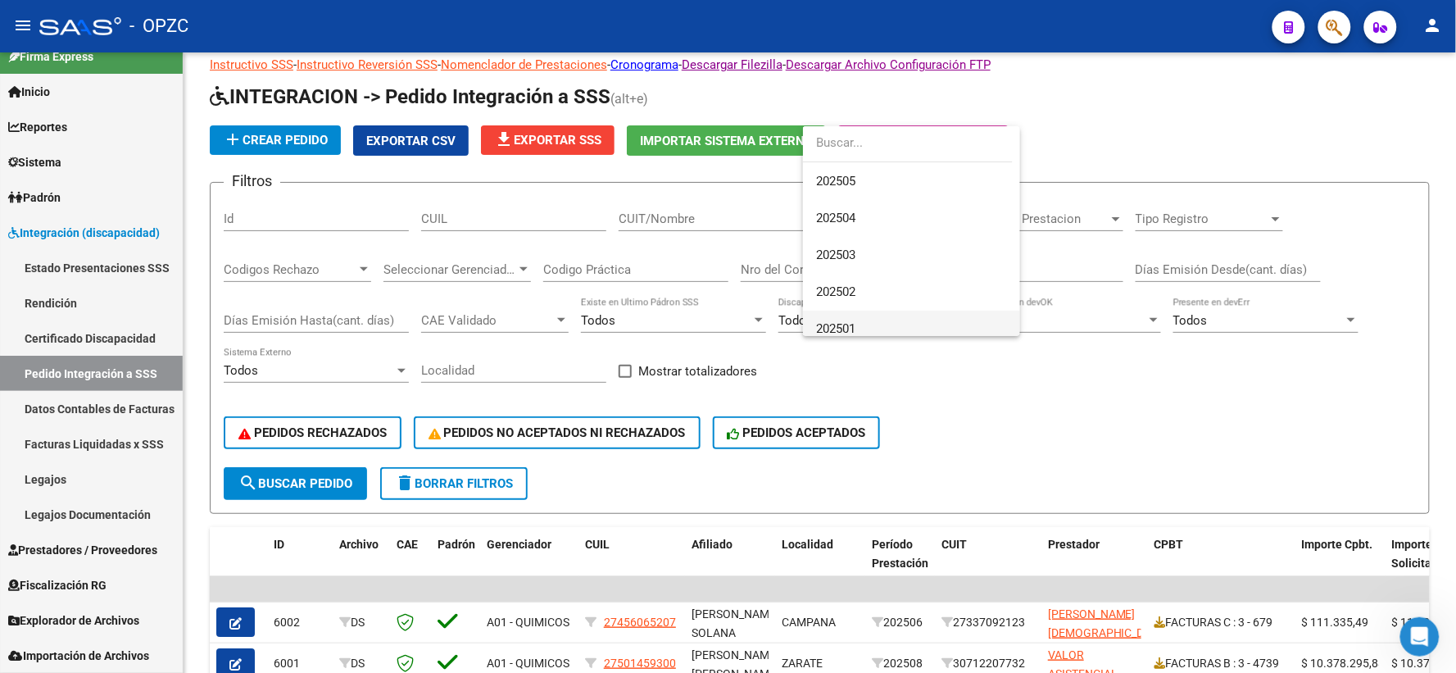
scroll to position [182, 0]
click at [890, 223] on span "202503" at bounding box center [911, 220] width 191 height 37
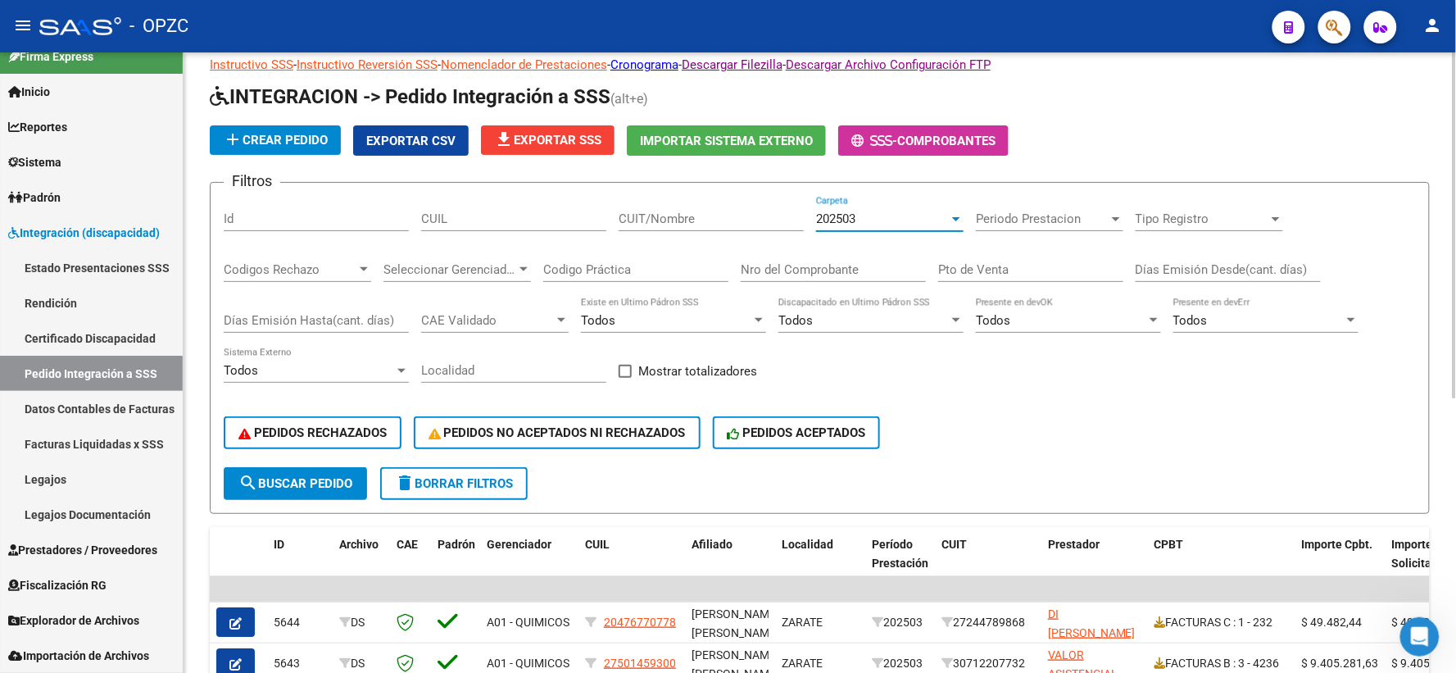
click at [886, 214] on div "202503" at bounding box center [882, 218] width 133 height 15
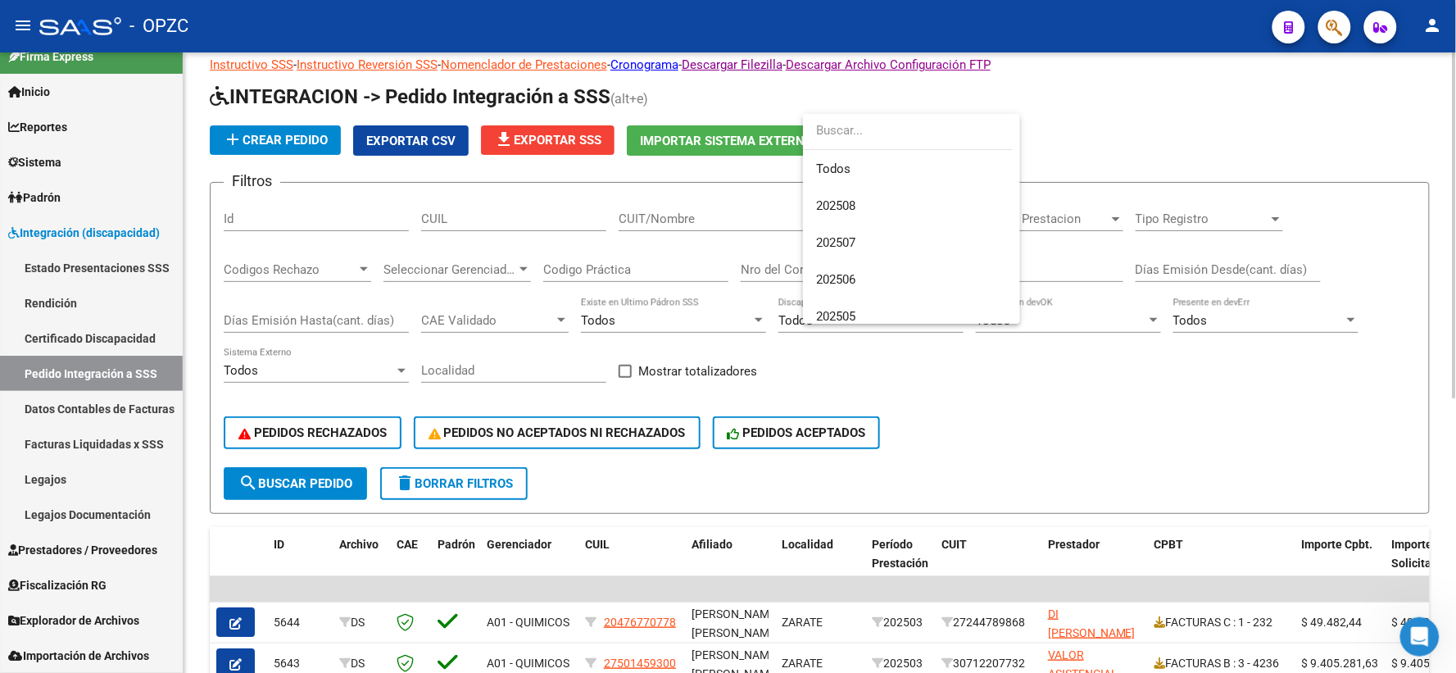
scroll to position [172, 0]
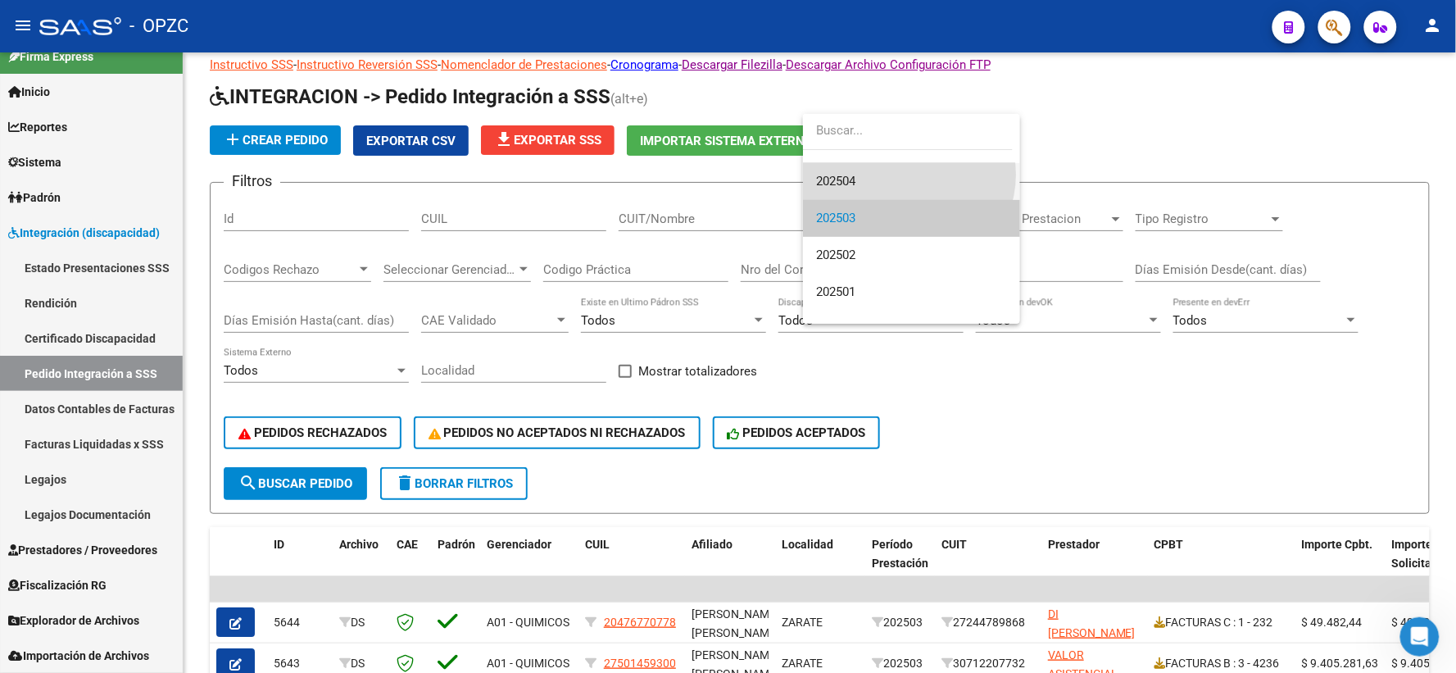
click at [907, 175] on span "202504" at bounding box center [911, 181] width 191 height 37
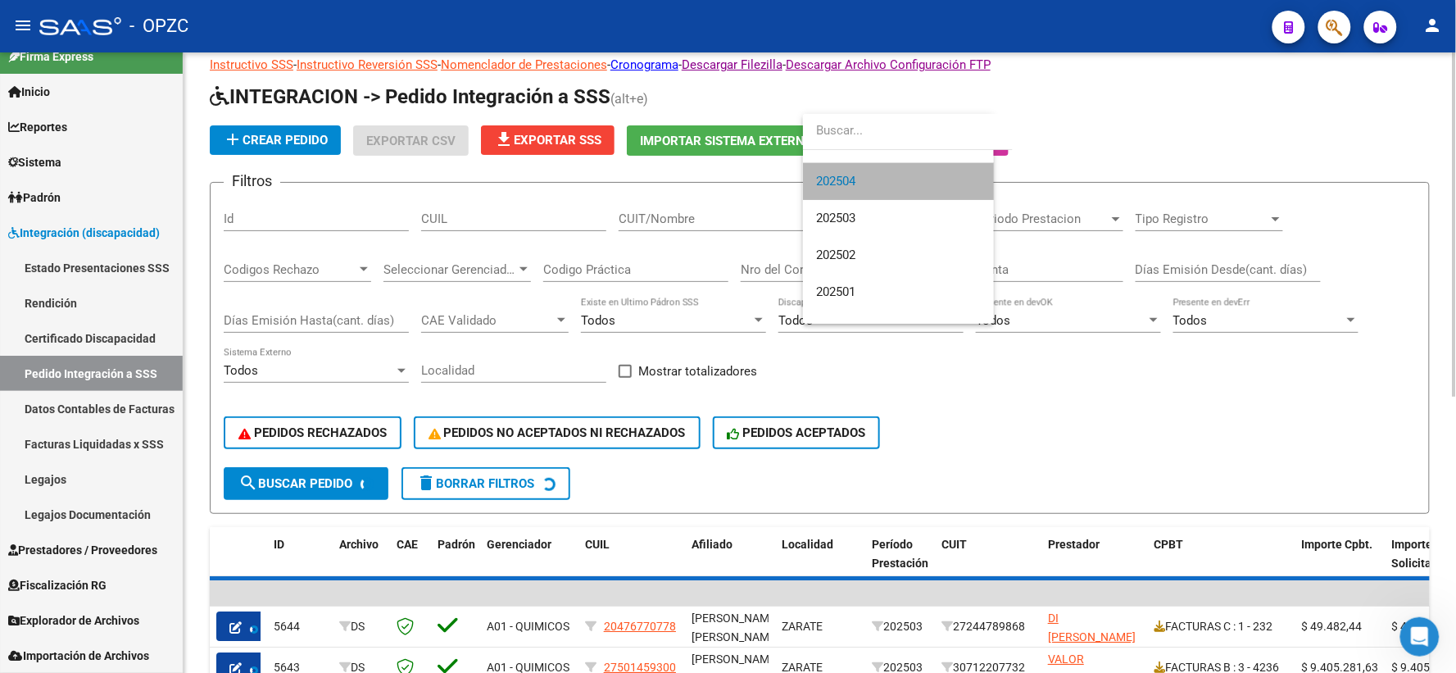
scroll to position [184, 0]
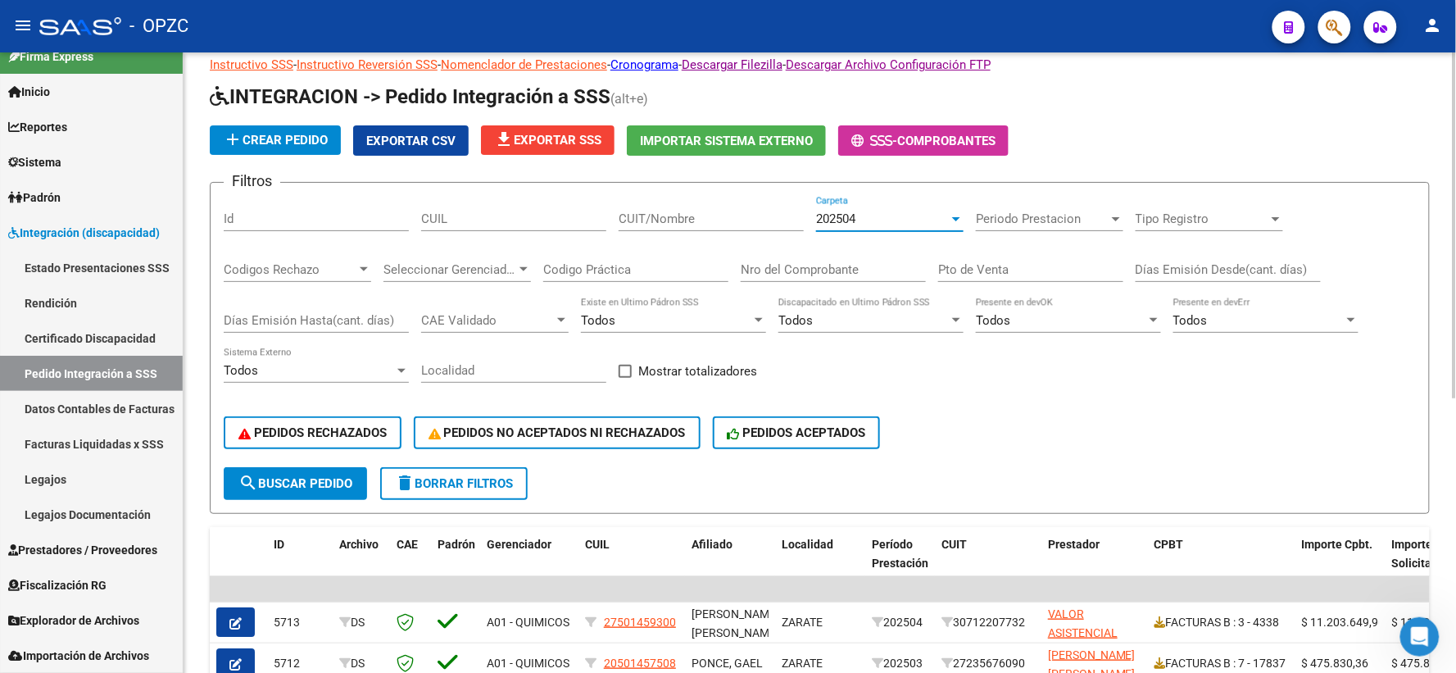
click at [683, 223] on input "CUIT/Nombre" at bounding box center [711, 218] width 185 height 15
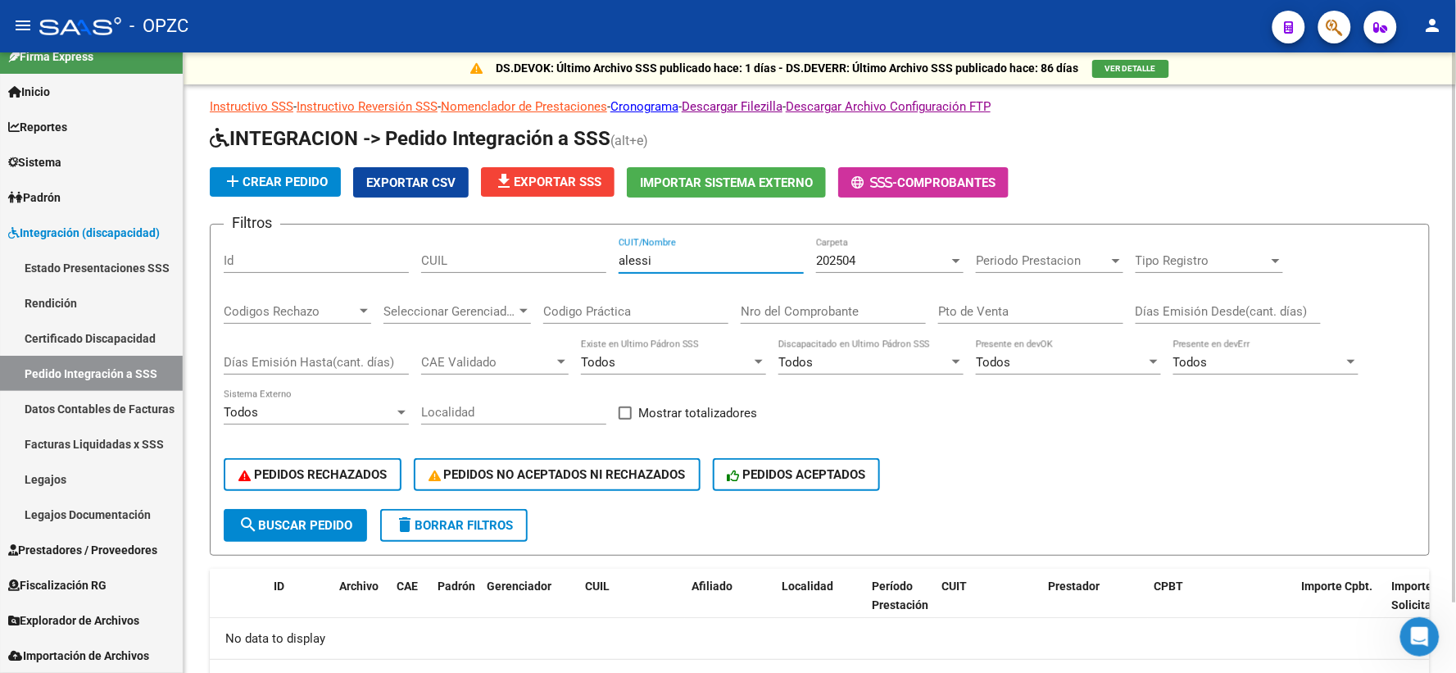
scroll to position [0, 0]
type input "alessi"
click at [920, 259] on div "202504" at bounding box center [882, 261] width 133 height 15
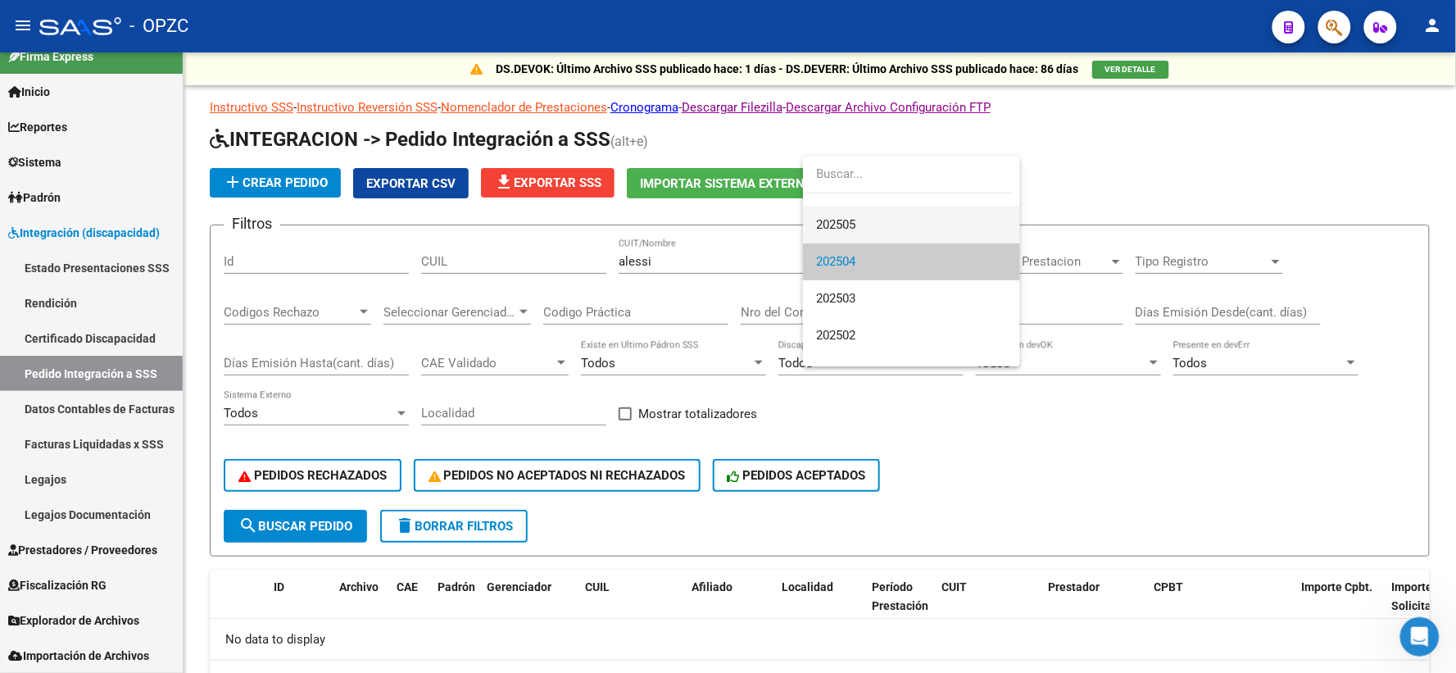
click at [914, 226] on span "202505" at bounding box center [911, 225] width 191 height 37
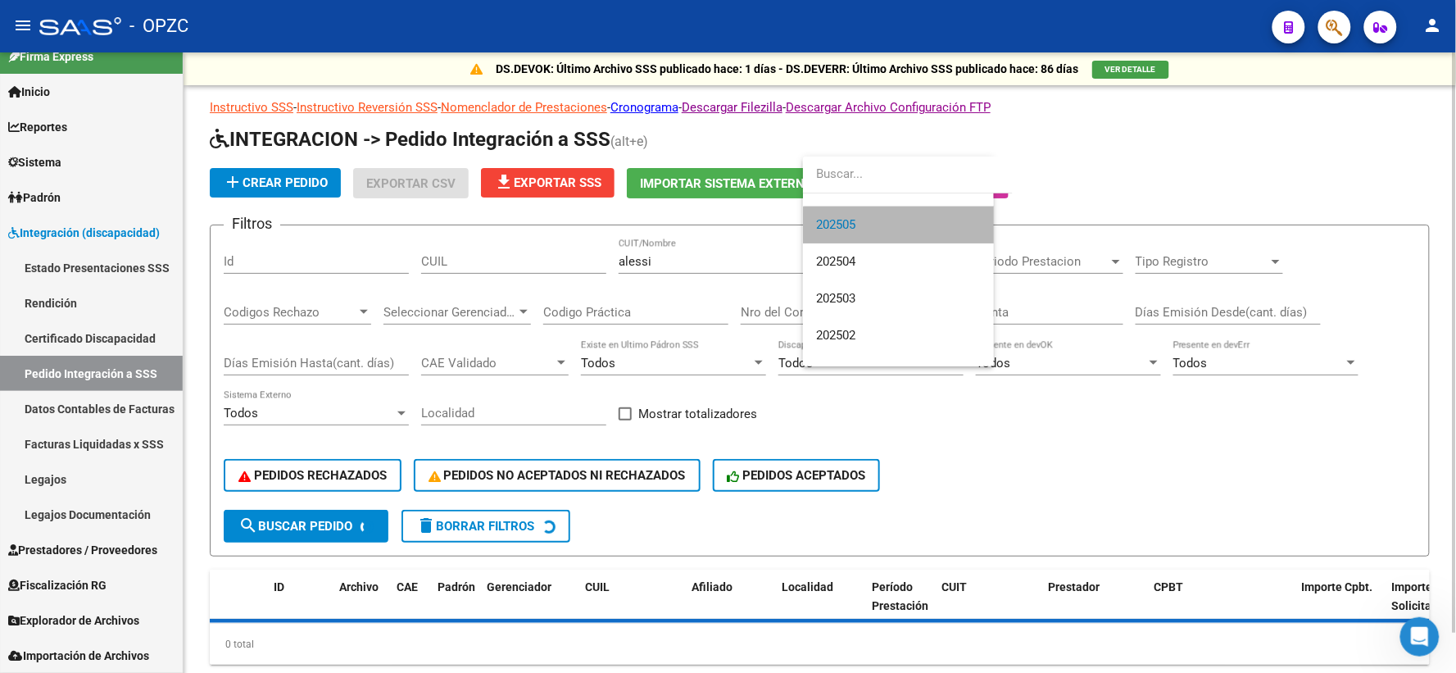
scroll to position [148, 0]
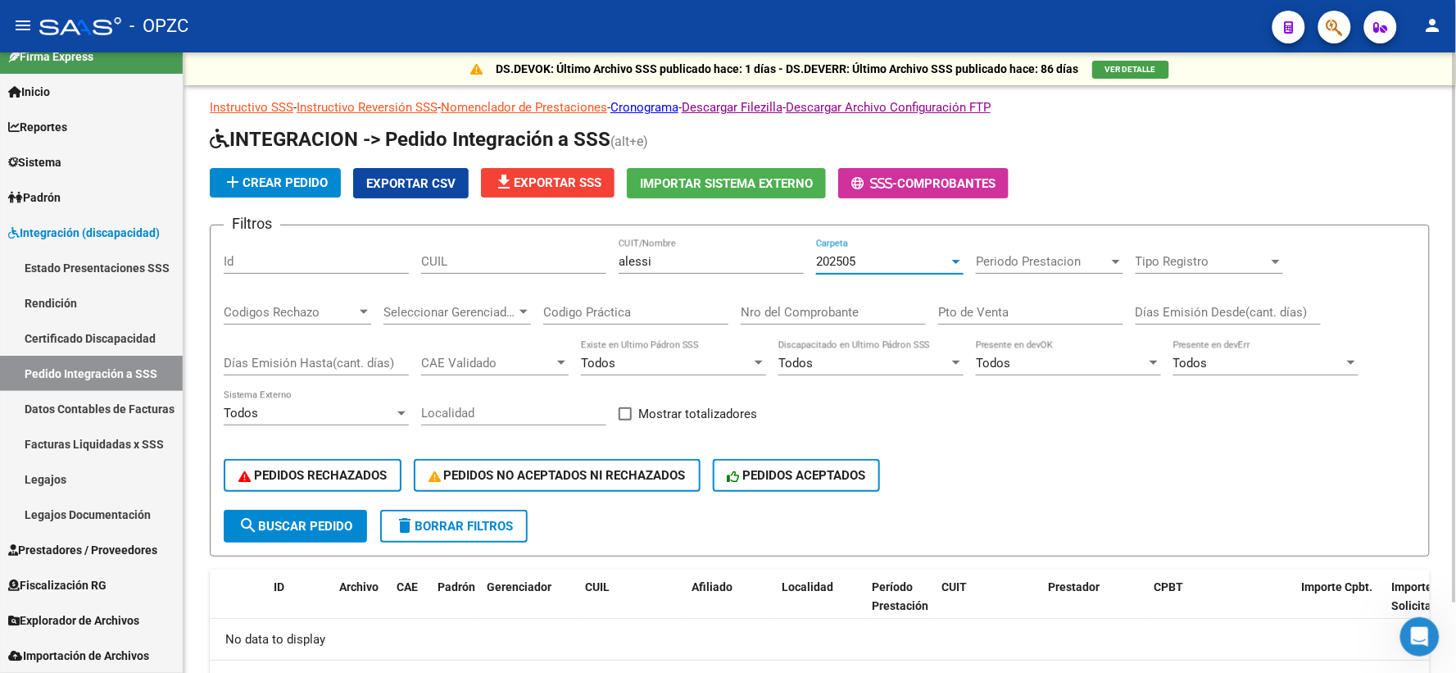
click at [938, 261] on div "202505" at bounding box center [882, 261] width 133 height 15
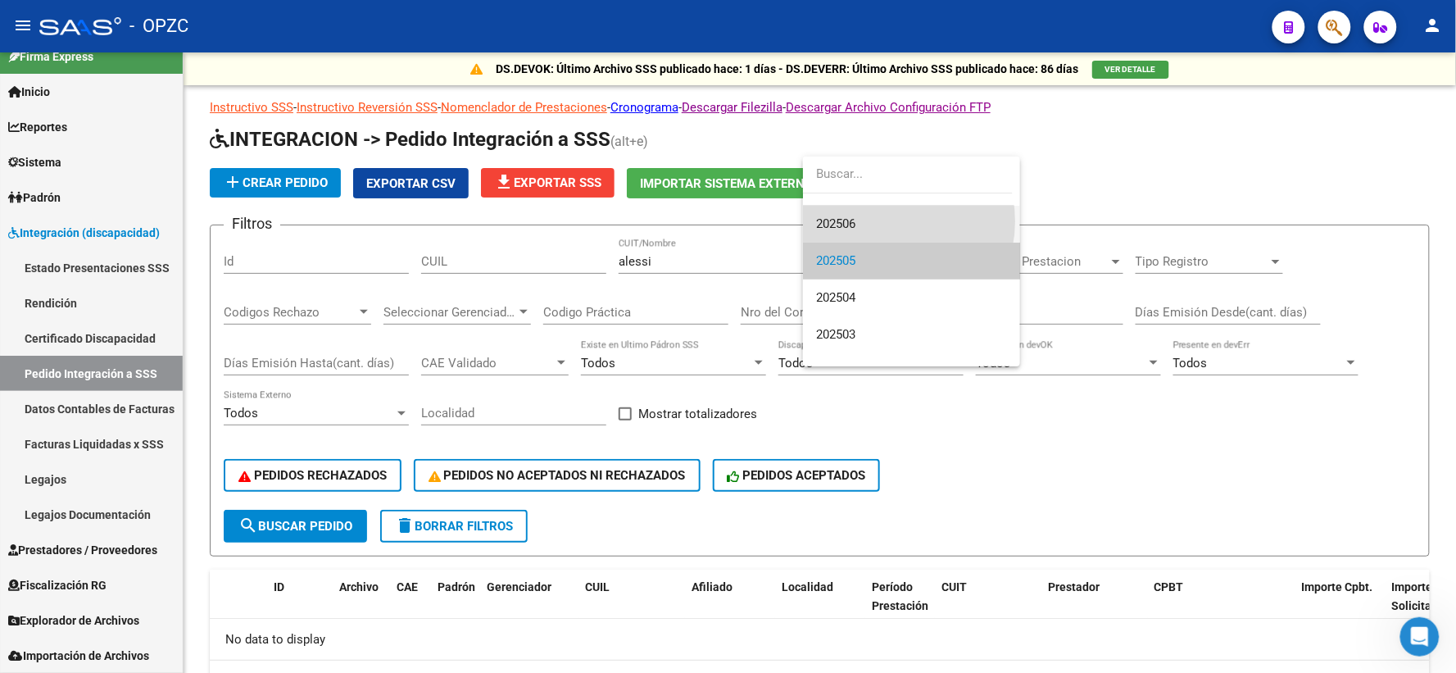
click at [883, 221] on span "202506" at bounding box center [911, 224] width 191 height 37
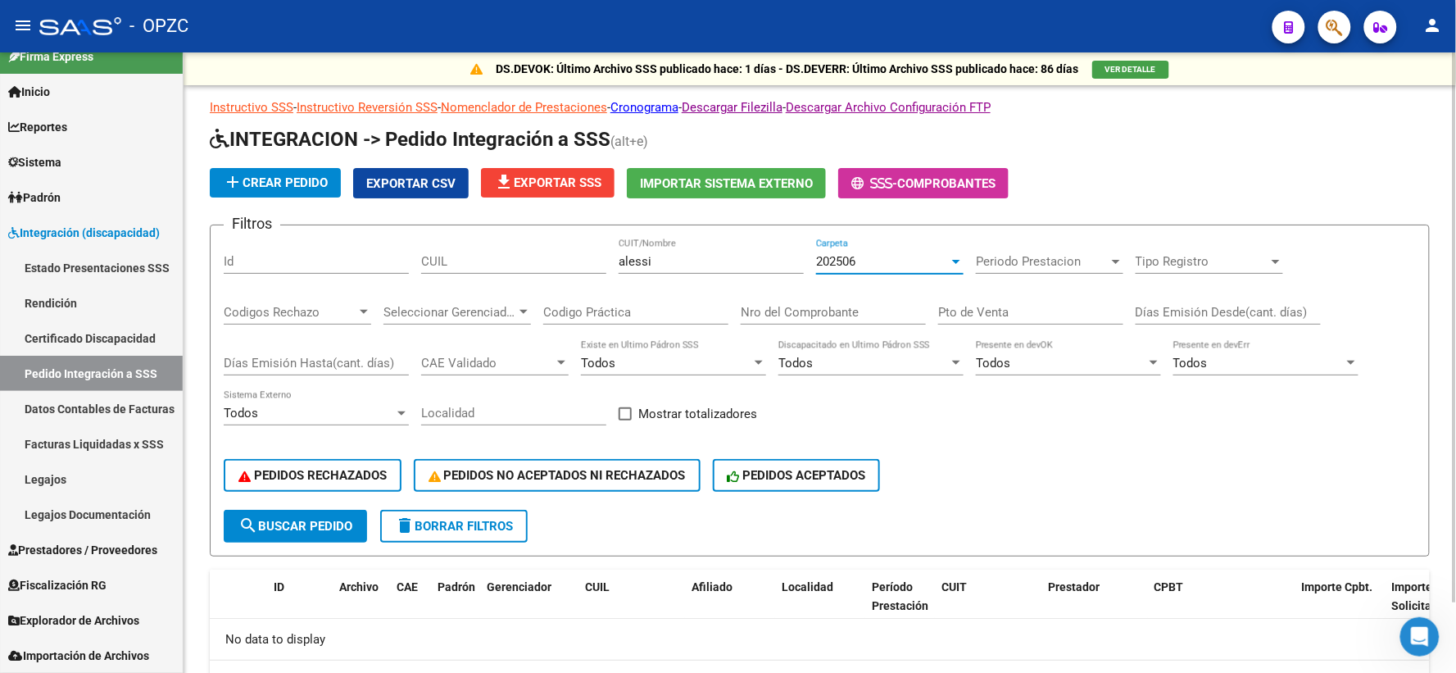
click at [947, 258] on div "202506" at bounding box center [882, 261] width 133 height 15
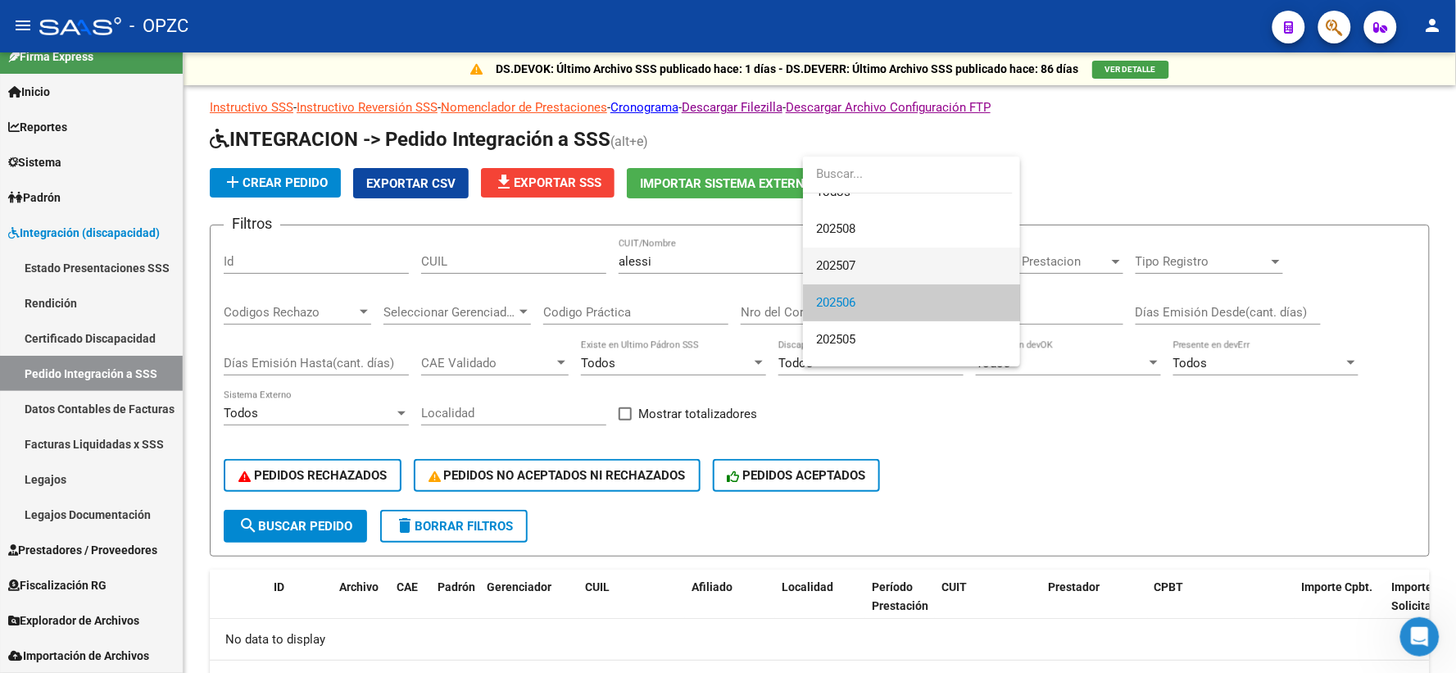
scroll to position [0, 0]
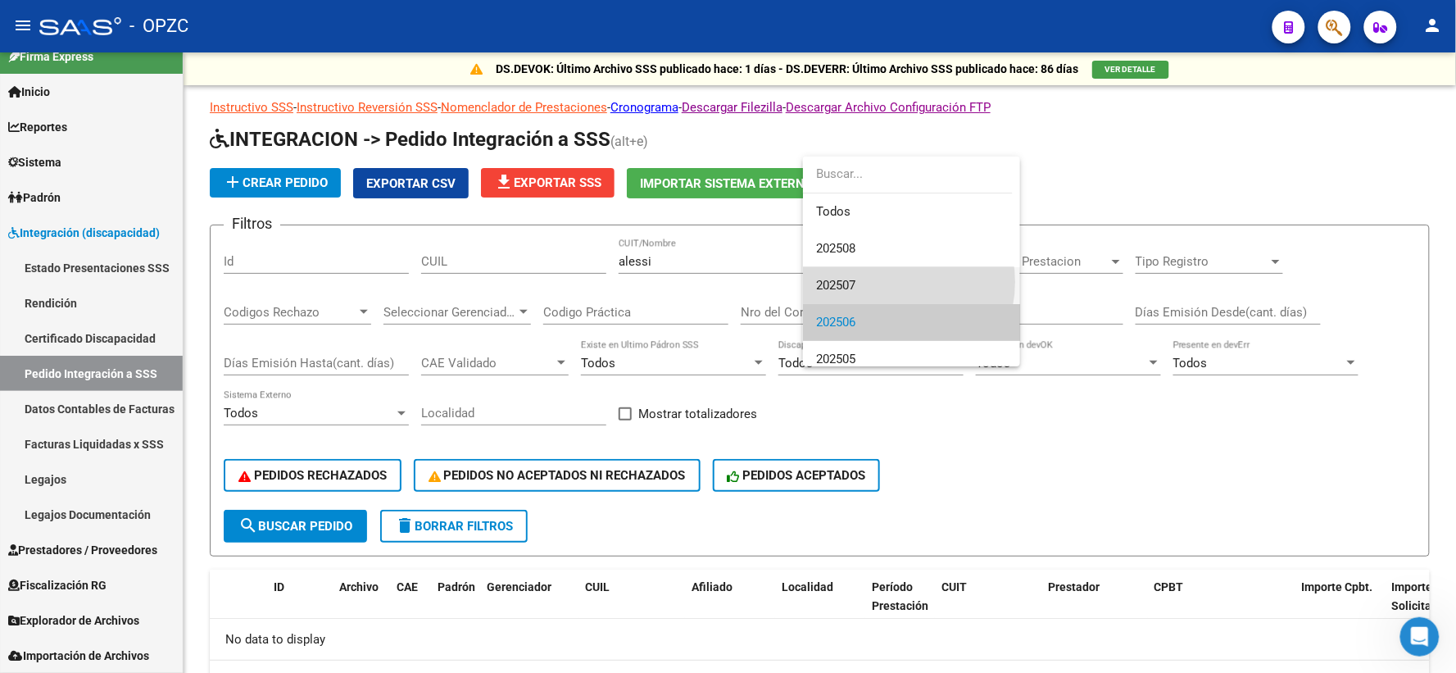
click at [891, 282] on span "202507" at bounding box center [911, 285] width 191 height 37
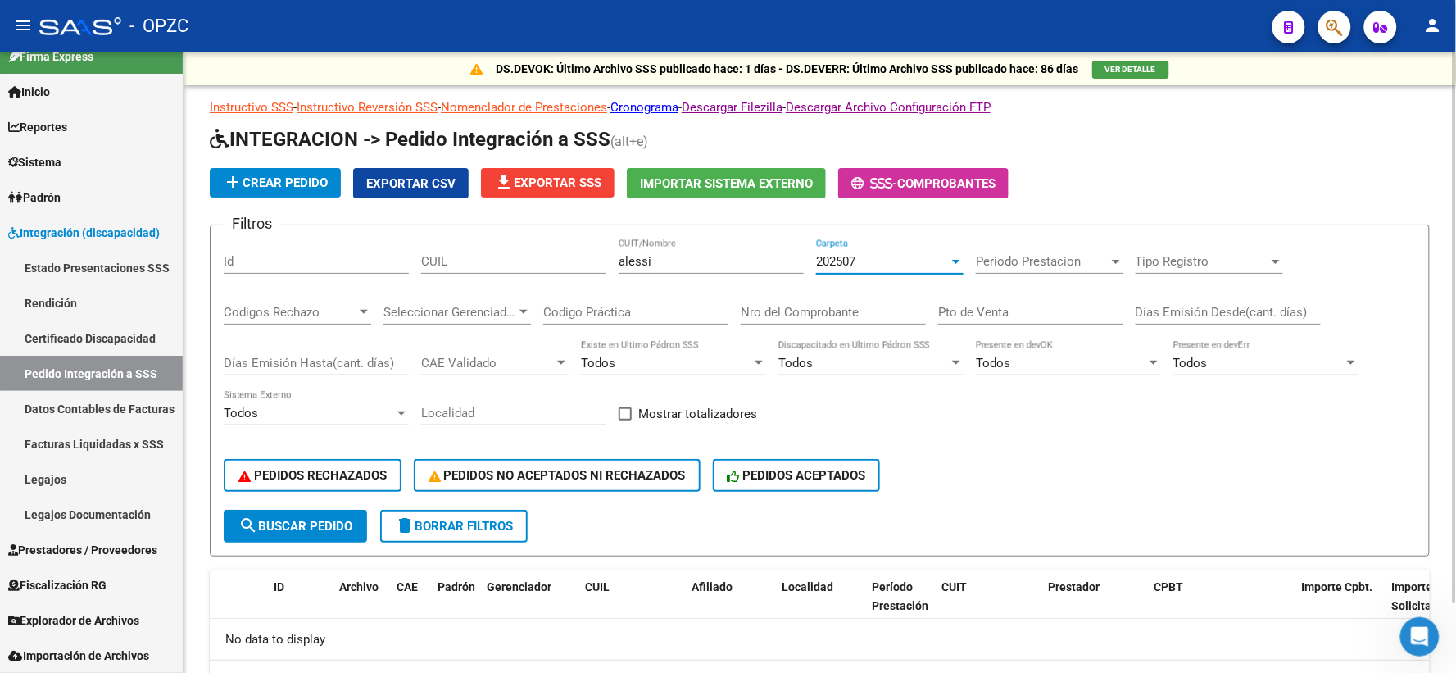
click at [948, 251] on div "202507 Carpeta" at bounding box center [890, 256] width 148 height 35
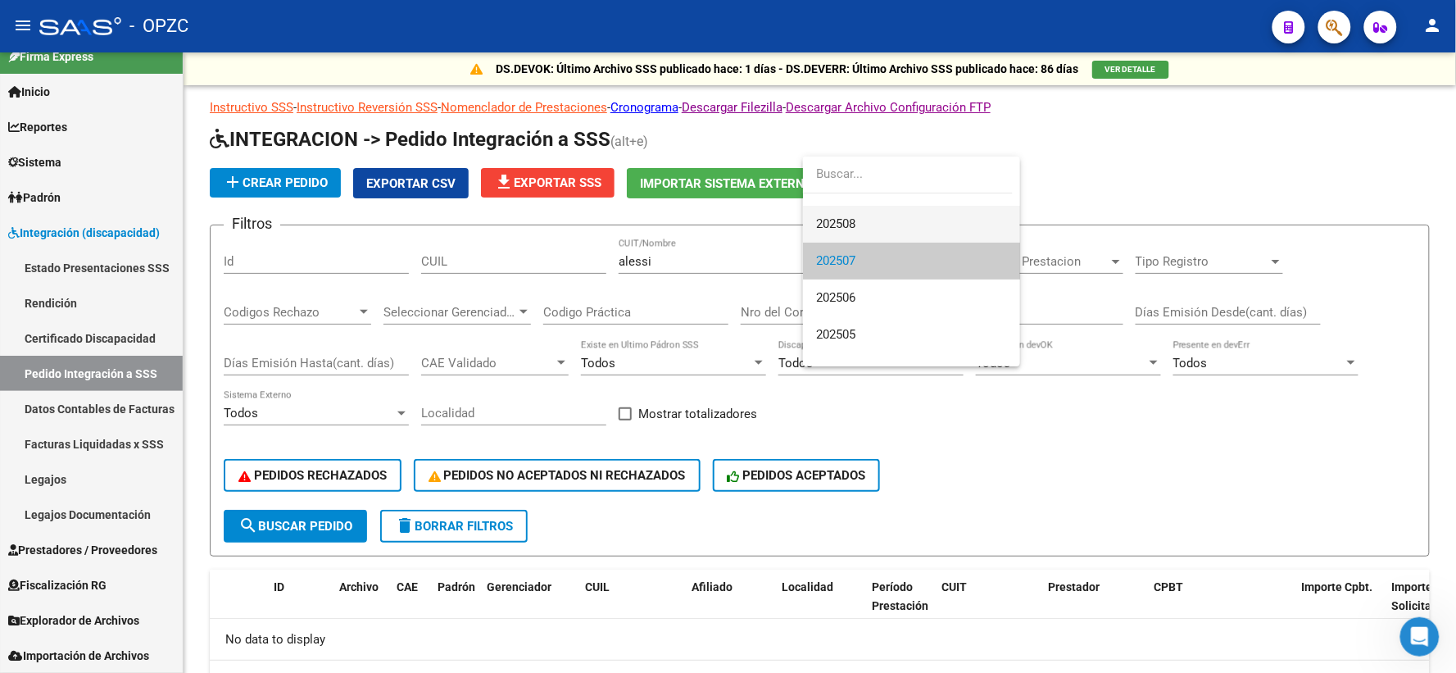
click at [880, 214] on span "202508" at bounding box center [911, 224] width 191 height 37
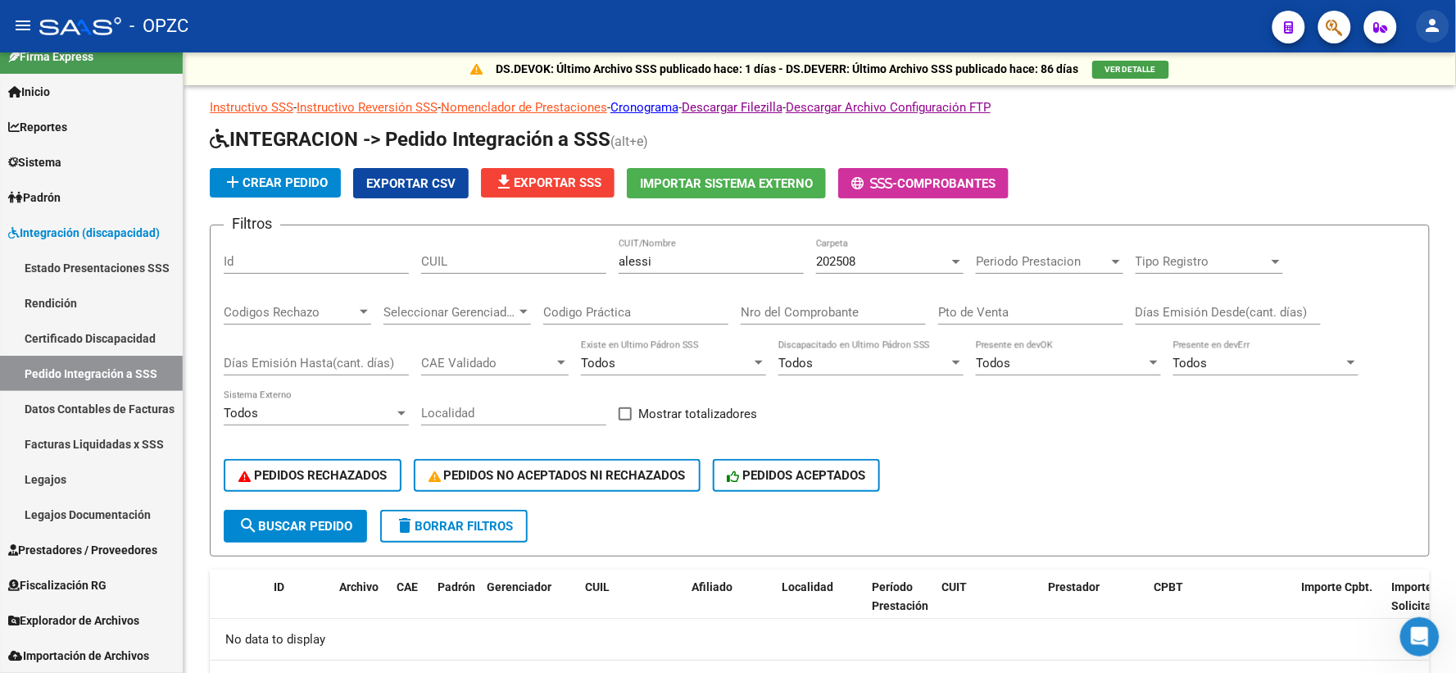
click at [1438, 30] on mat-icon "person" at bounding box center [1434, 26] width 20 height 20
click at [1404, 111] on button "exit_to_app Salir" at bounding box center [1401, 108] width 100 height 39
